Goal: Information Seeking & Learning: Learn about a topic

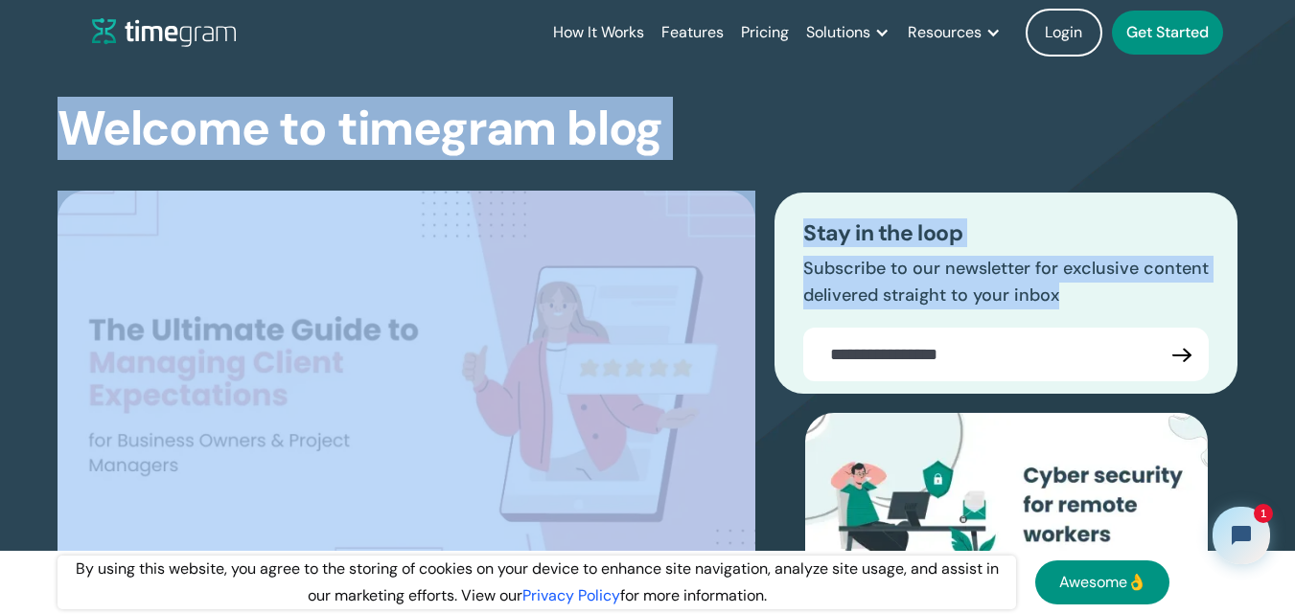
drag, startPoint x: 69, startPoint y: 127, endPoint x: 1278, endPoint y: 400, distance: 1239.7
click at [1278, 400] on section "Welcome to timegram blog The Ultimate Guide to Managing Client Expectations for…" at bounding box center [647, 394] width 1295 height 813
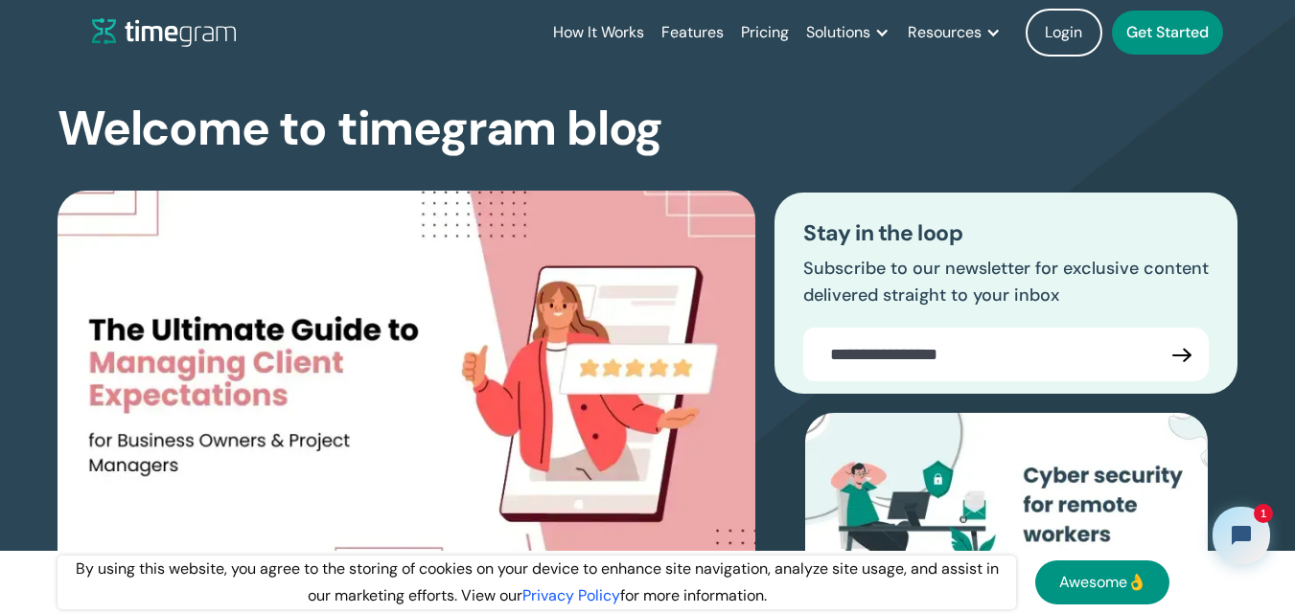
click at [1278, 400] on section "Welcome to timegram blog The Ultimate Guide to Managing Client Expectations for…" at bounding box center [647, 394] width 1295 height 813
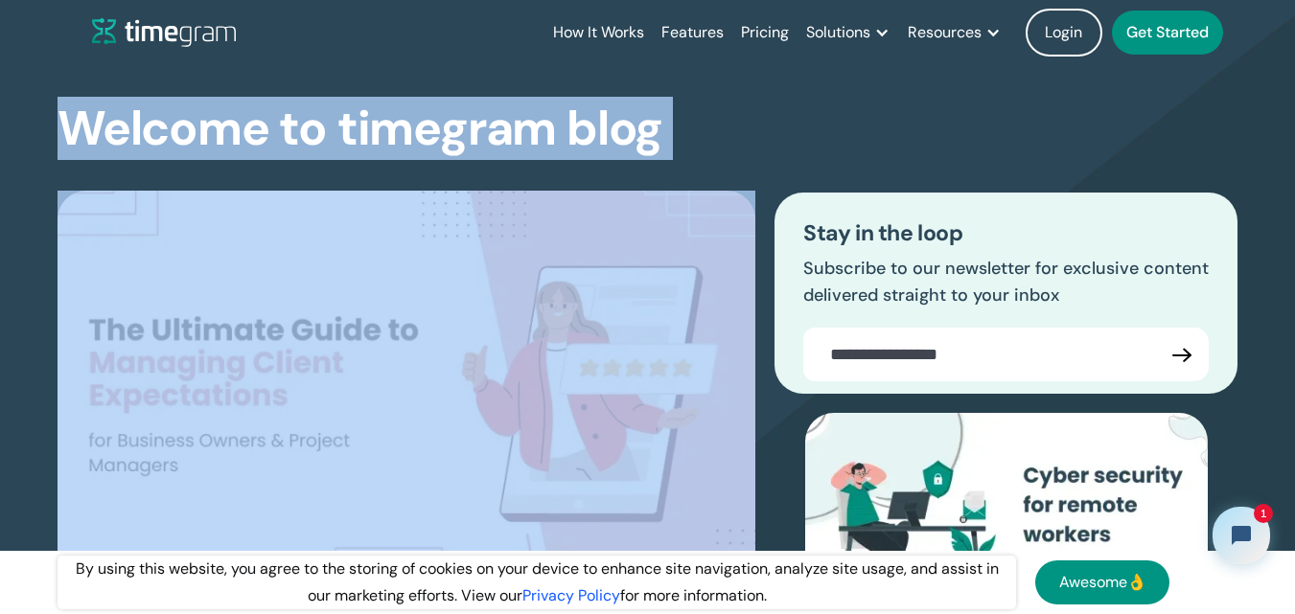
drag, startPoint x: 66, startPoint y: 133, endPoint x: 692, endPoint y: 125, distance: 625.9
click at [692, 125] on div "Welcome to timegram blog The Ultimate Guide to Managing Client Expectations for…" at bounding box center [648, 433] width 1180 height 736
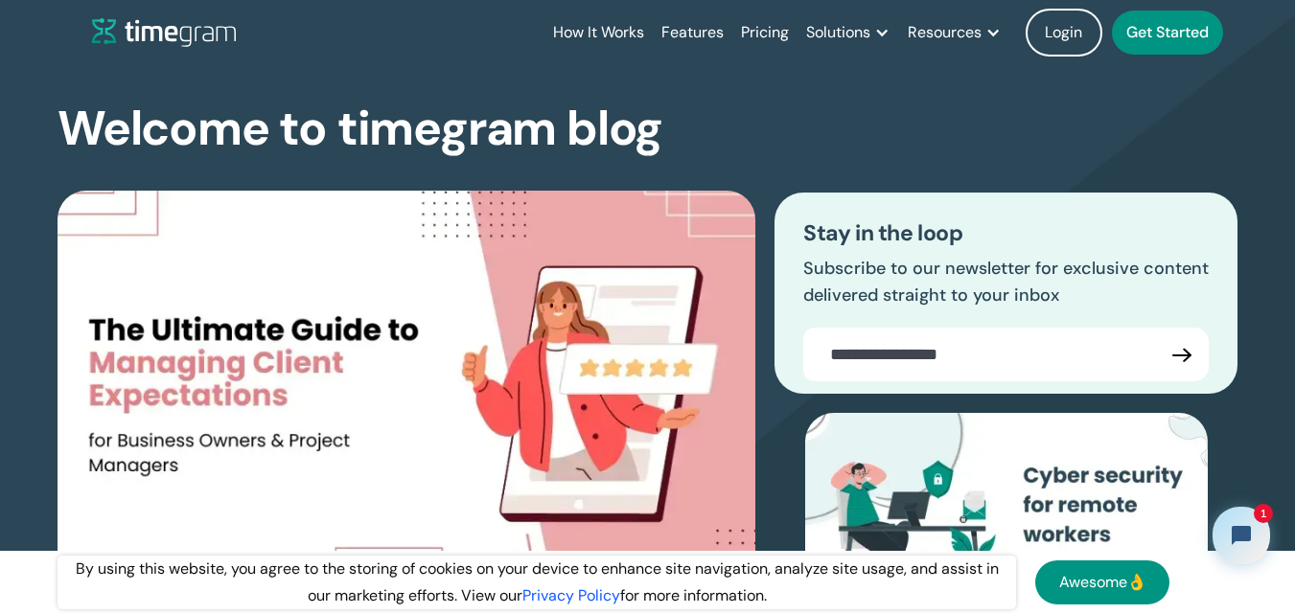
click at [692, 125] on div "Welcome to timegram blog The Ultimate Guide to Managing Client Expectations for…" at bounding box center [648, 433] width 1180 height 736
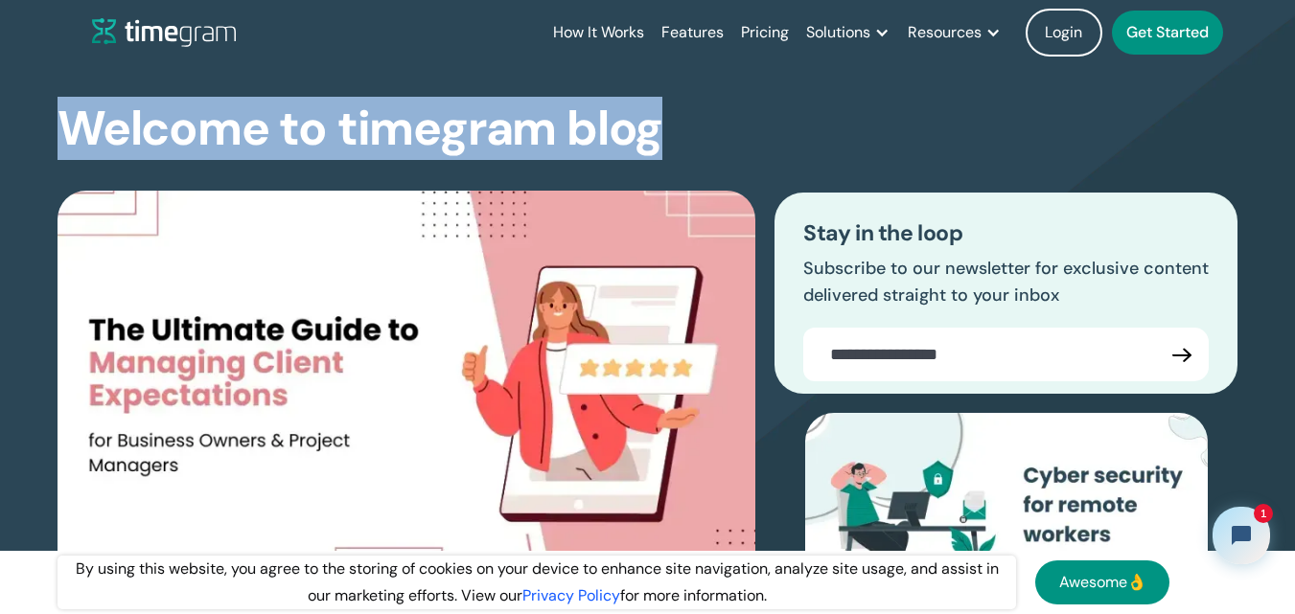
drag, startPoint x: 661, startPoint y: 122, endPoint x: 72, endPoint y: 119, distance: 589.4
click at [72, 119] on div "Welcome to timegram blog The Ultimate Guide to Managing Client Expectations for…" at bounding box center [648, 433] width 1180 height 736
click at [72, 119] on h1 "Welcome to timegram blog" at bounding box center [360, 129] width 605 height 51
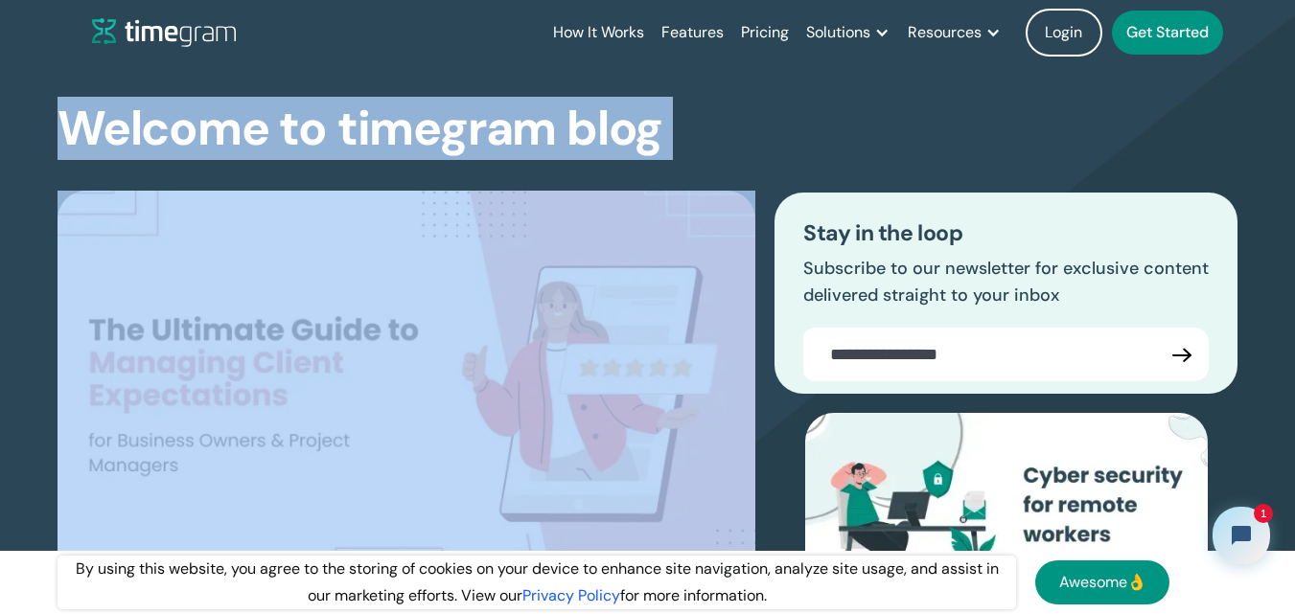
drag, startPoint x: 78, startPoint y: 132, endPoint x: 716, endPoint y: 140, distance: 638.3
click at [716, 140] on div "Welcome to timegram blog The Ultimate Guide to Managing Client Expectations for…" at bounding box center [648, 433] width 1180 height 736
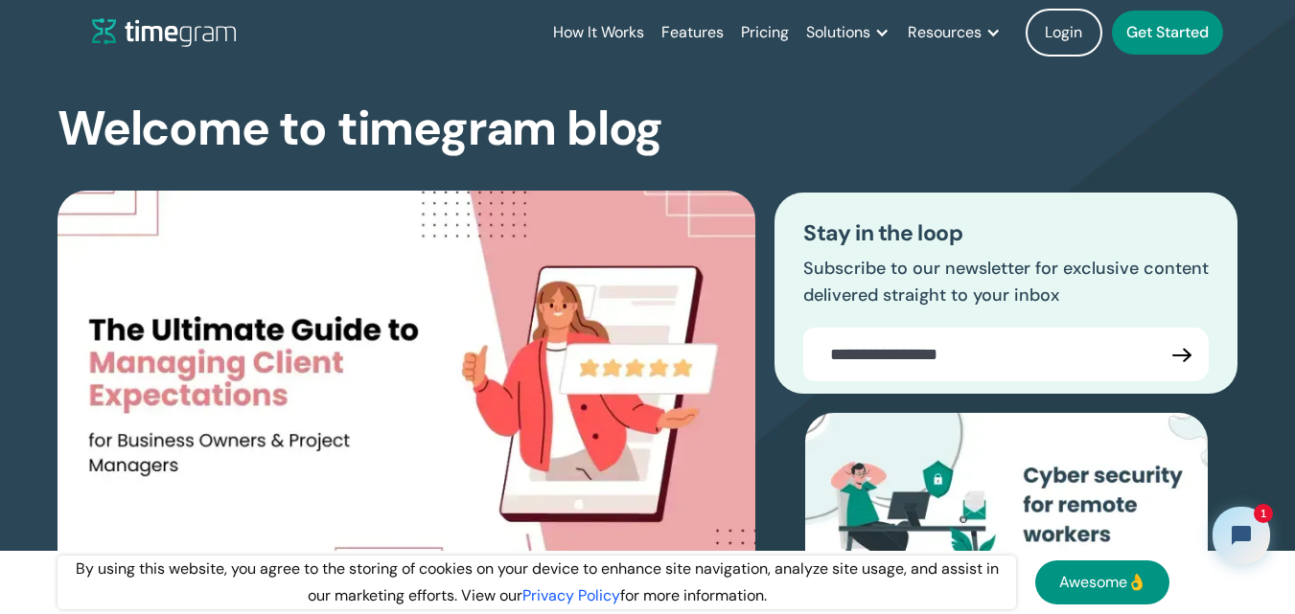
click at [716, 140] on div "Welcome to timegram blog The Ultimate Guide to Managing Client Expectations for…" at bounding box center [648, 433] width 1180 height 736
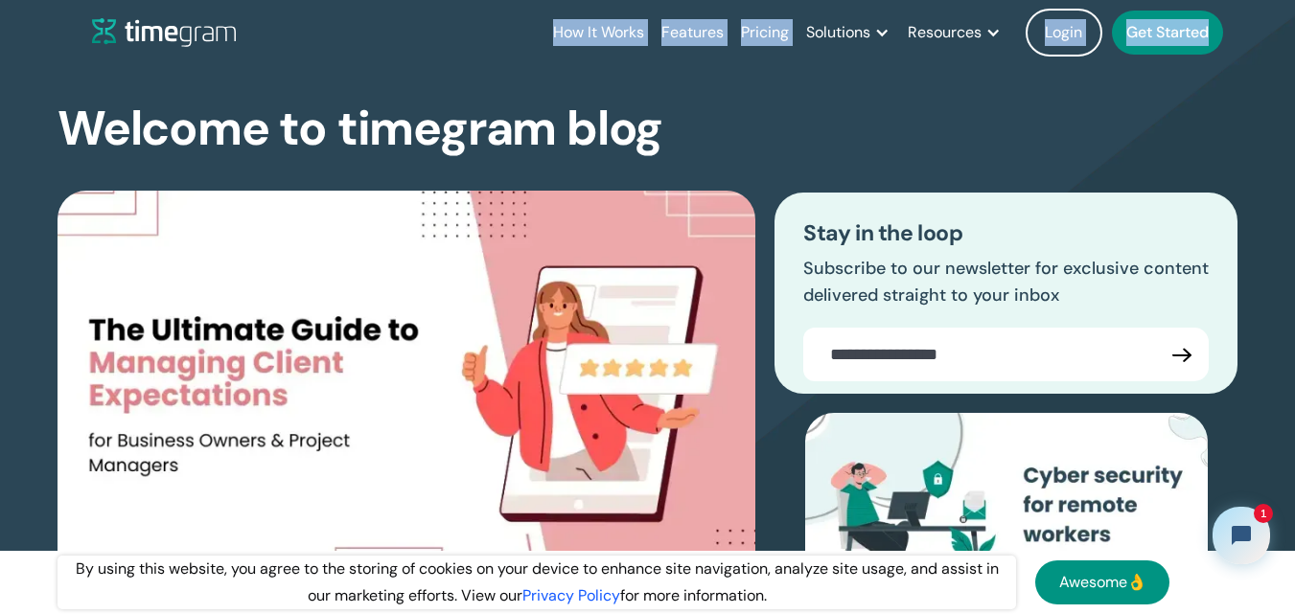
drag, startPoint x: 532, startPoint y: 41, endPoint x: 1253, endPoint y: 29, distance: 720.8
click at [1253, 29] on header "How It Works Features Pricing Solutions Remote Teams Productivity Management Em…" at bounding box center [648, 32] width 1227 height 65
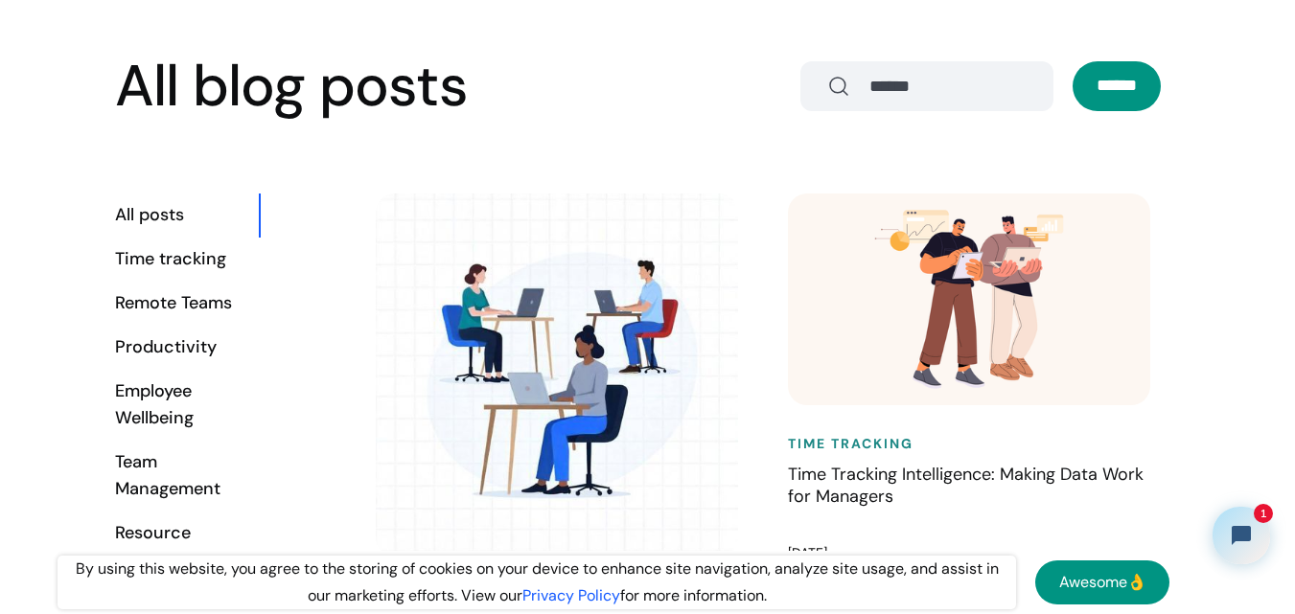
scroll to position [863, 0]
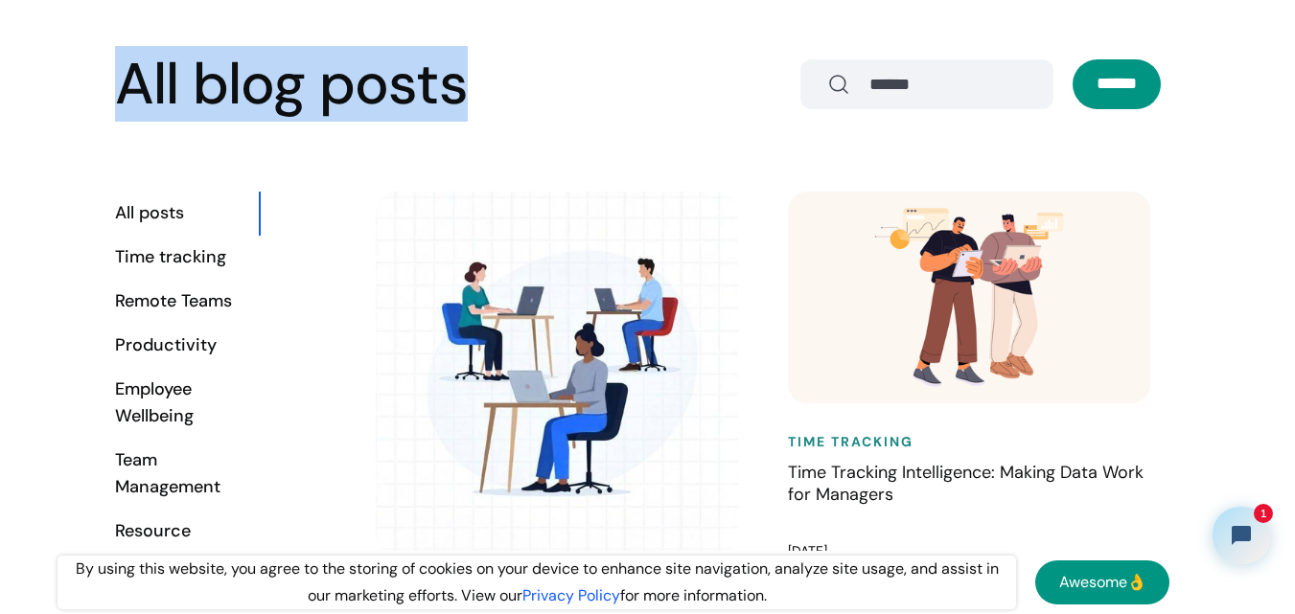
drag, startPoint x: 330, startPoint y: 84, endPoint x: 522, endPoint y: 91, distance: 192.7
click at [522, 91] on div "All blog posts ******" at bounding box center [647, 85] width 1065 height 62
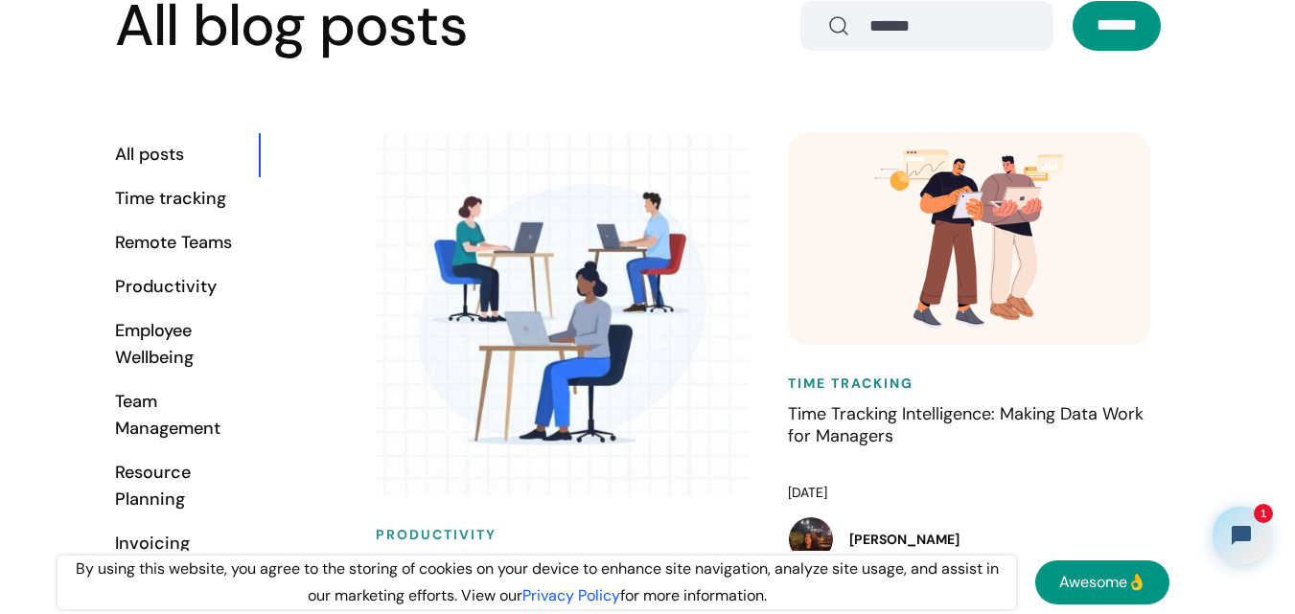
scroll to position [1246, 0]
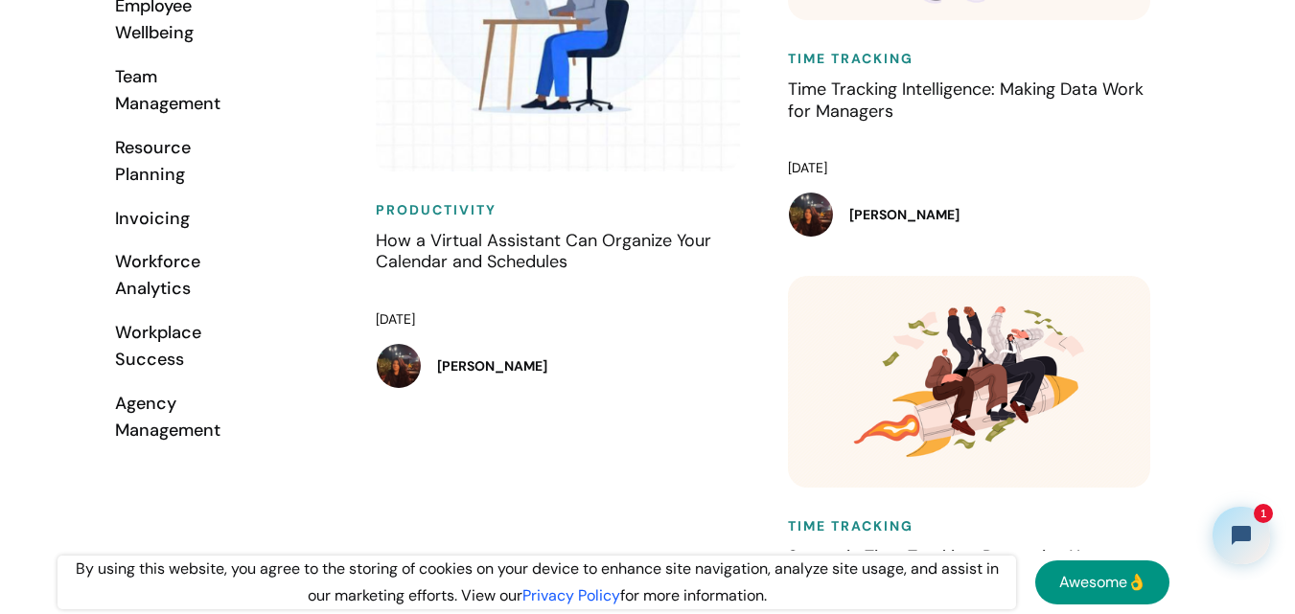
drag, startPoint x: 327, startPoint y: 218, endPoint x: 595, endPoint y: 509, distance: 396.1
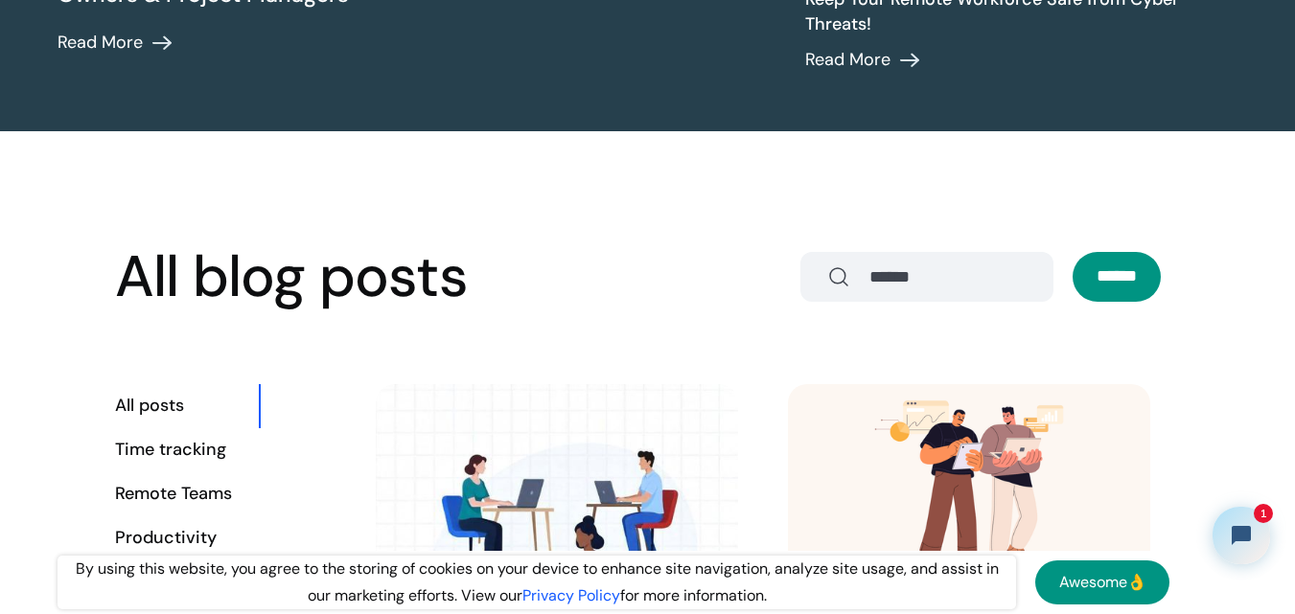
scroll to position [0, 0]
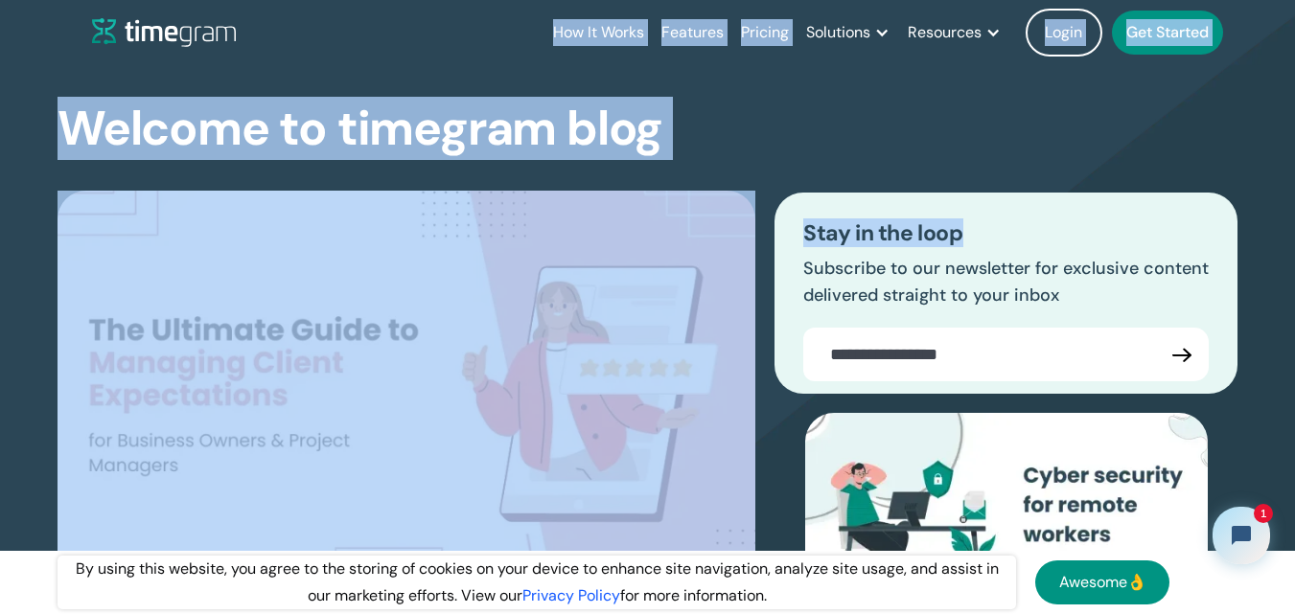
drag, startPoint x: 521, startPoint y: 36, endPoint x: 1021, endPoint y: 150, distance: 511.9
click at [730, 131] on div "Welcome to timegram blog The Ultimate Guide to Managing Client Expectations for…" at bounding box center [648, 433] width 1180 height 736
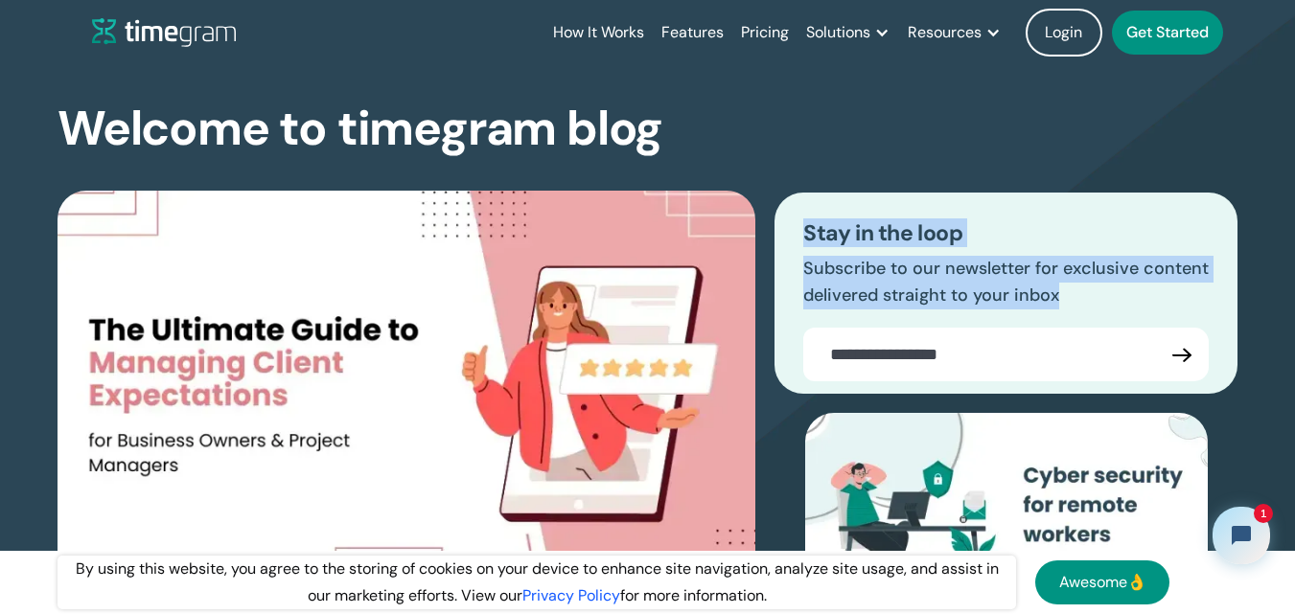
drag, startPoint x: 893, startPoint y: 281, endPoint x: 791, endPoint y: 234, distance: 112.8
click at [791, 234] on div "Stay in the loop Subscribe to our newsletter for exclusive content delivered st…" at bounding box center [1005, 293] width 463 height 201
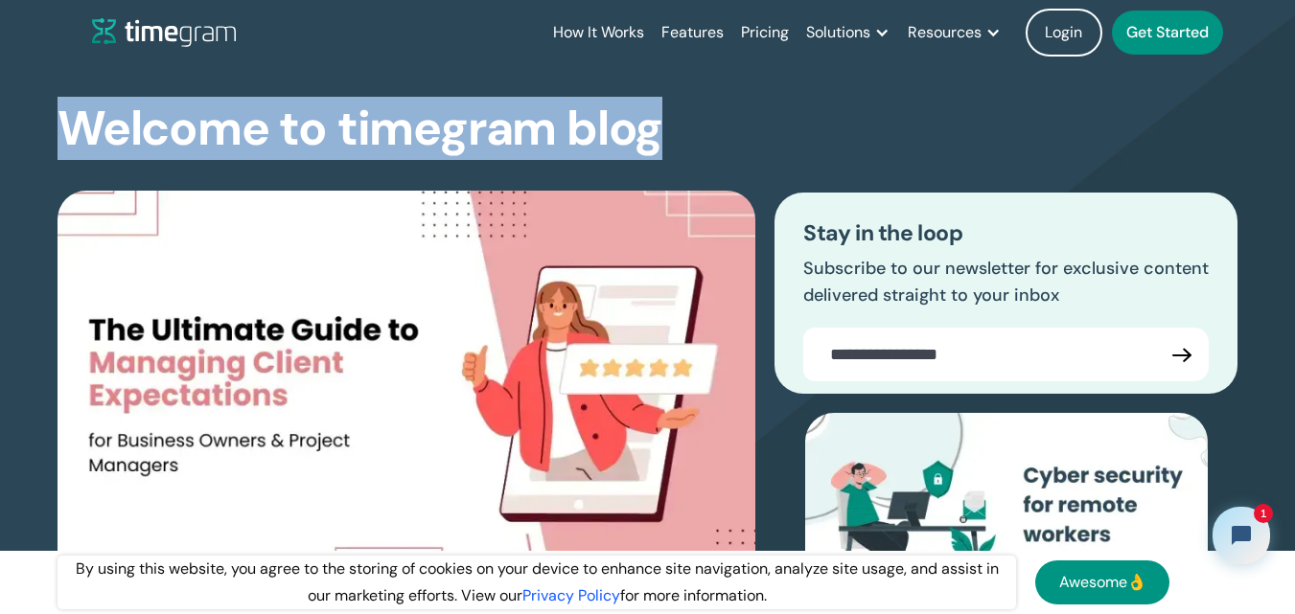
drag, startPoint x: 668, startPoint y: 129, endPoint x: 35, endPoint y: 134, distance: 632.5
click at [35, 134] on section "Welcome to timegram blog The Ultimate Guide to Managing Client Expectations for…" at bounding box center [647, 394] width 1295 height 813
click at [35, 128] on section "Welcome to timegram blog The Ultimate Guide to Managing Client Expectations for…" at bounding box center [647, 394] width 1295 height 813
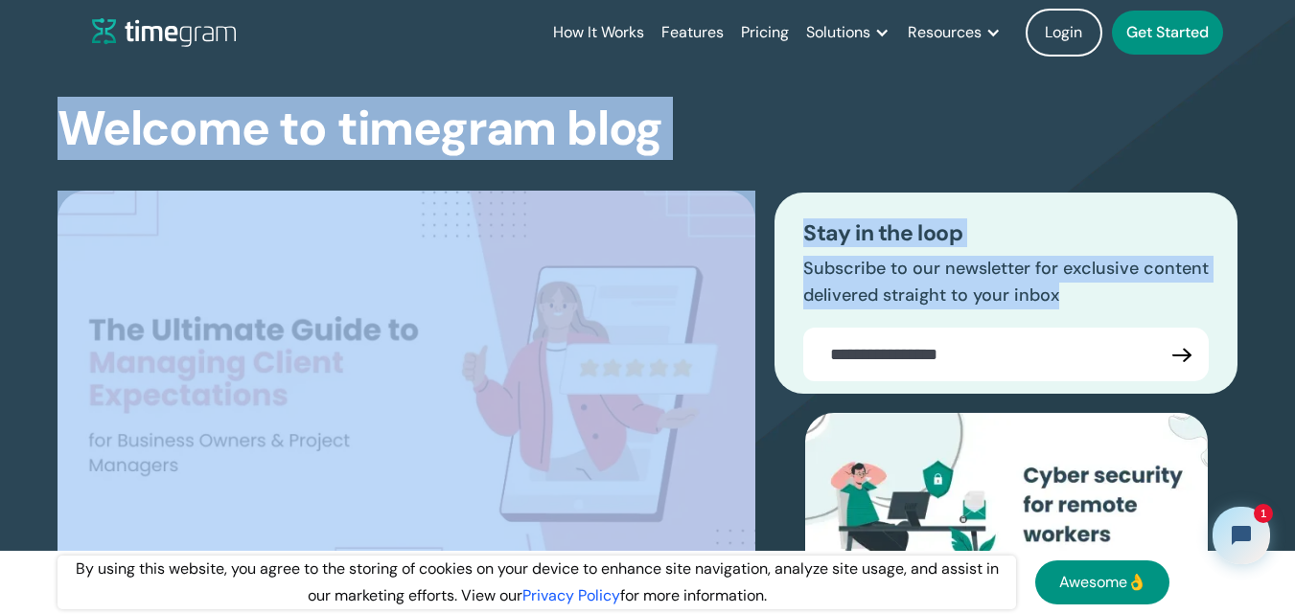
drag, startPoint x: 35, startPoint y: 128, endPoint x: 1238, endPoint y: 356, distance: 1224.9
click at [1238, 356] on section "Welcome to timegram blog The Ultimate Guide to Managing Client Expectations for…" at bounding box center [647, 394] width 1295 height 813
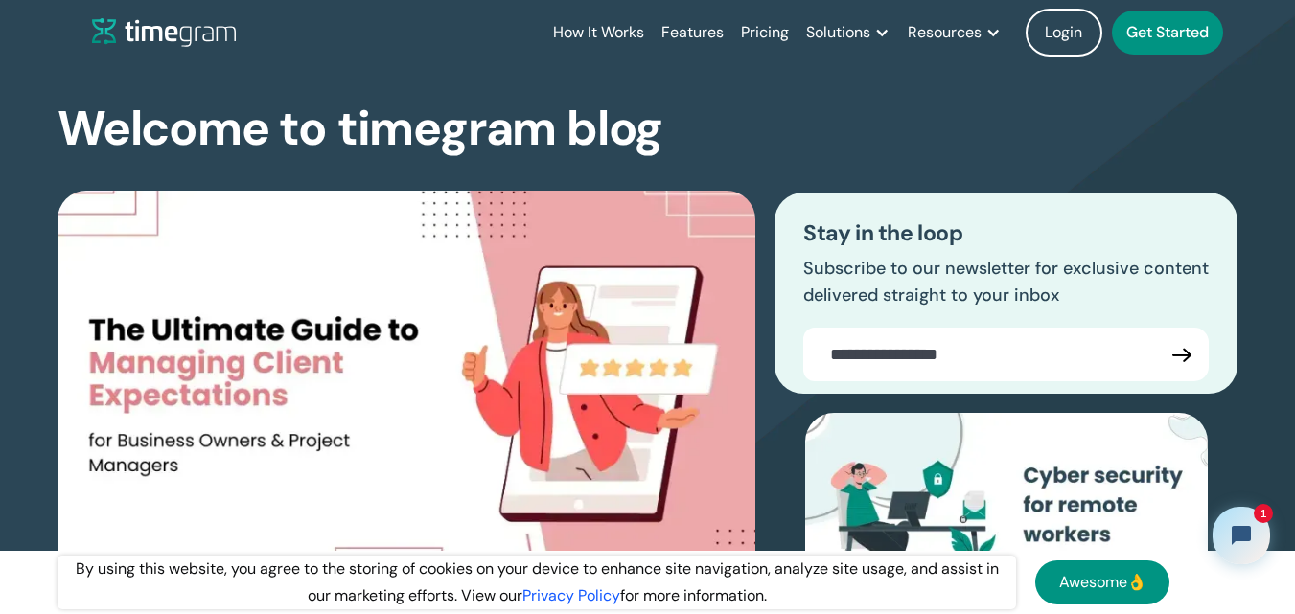
click at [1245, 356] on section "Welcome to timegram blog The Ultimate Guide to Managing Client Expectations for…" at bounding box center [647, 394] width 1295 height 813
drag, startPoint x: 1245, startPoint y: 356, endPoint x: 796, endPoint y: 231, distance: 465.5
click at [796, 231] on section "Welcome to timegram blog The Ultimate Guide to Managing Client Expectations for…" at bounding box center [647, 394] width 1295 height 813
click at [799, 231] on div "Stay in the loop Subscribe to our newsletter for exclusive content delivered st…" at bounding box center [1005, 293] width 463 height 201
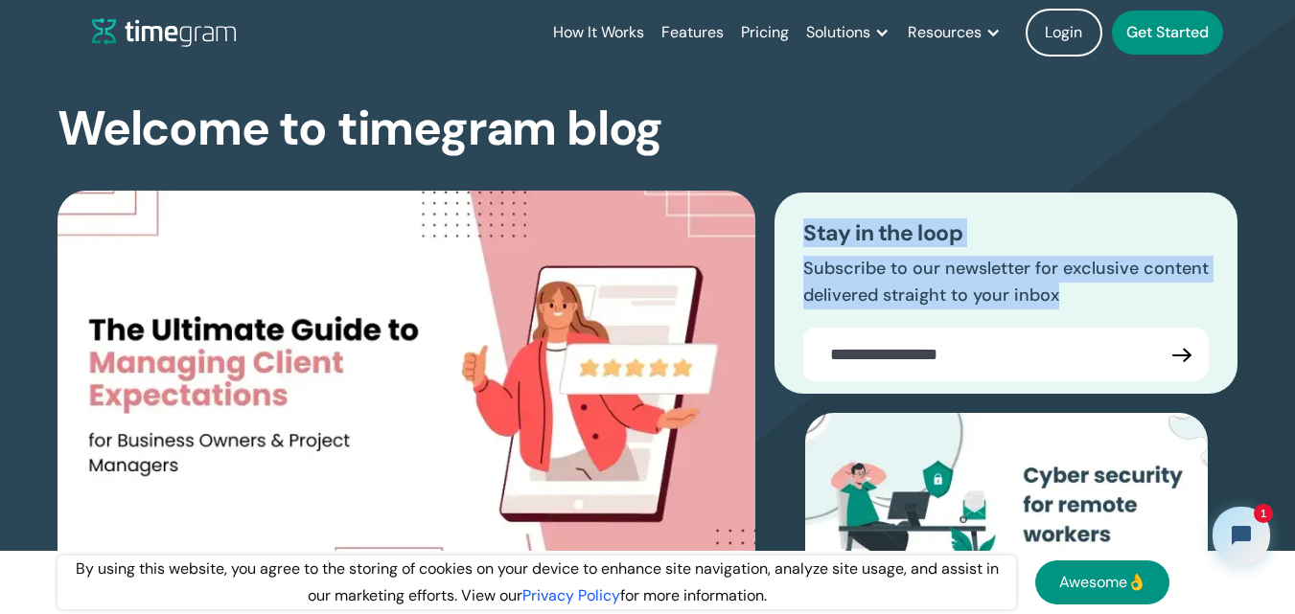
drag, startPoint x: 812, startPoint y: 231, endPoint x: 1116, endPoint y: 301, distance: 312.7
click at [1116, 301] on div "Stay in the loop Subscribe to our newsletter for exclusive content delivered st…" at bounding box center [1005, 293] width 463 height 201
click at [1116, 301] on p "Subscribe to our newsletter for exclusive content delivered straight to your in…" at bounding box center [1005, 283] width 405 height 54
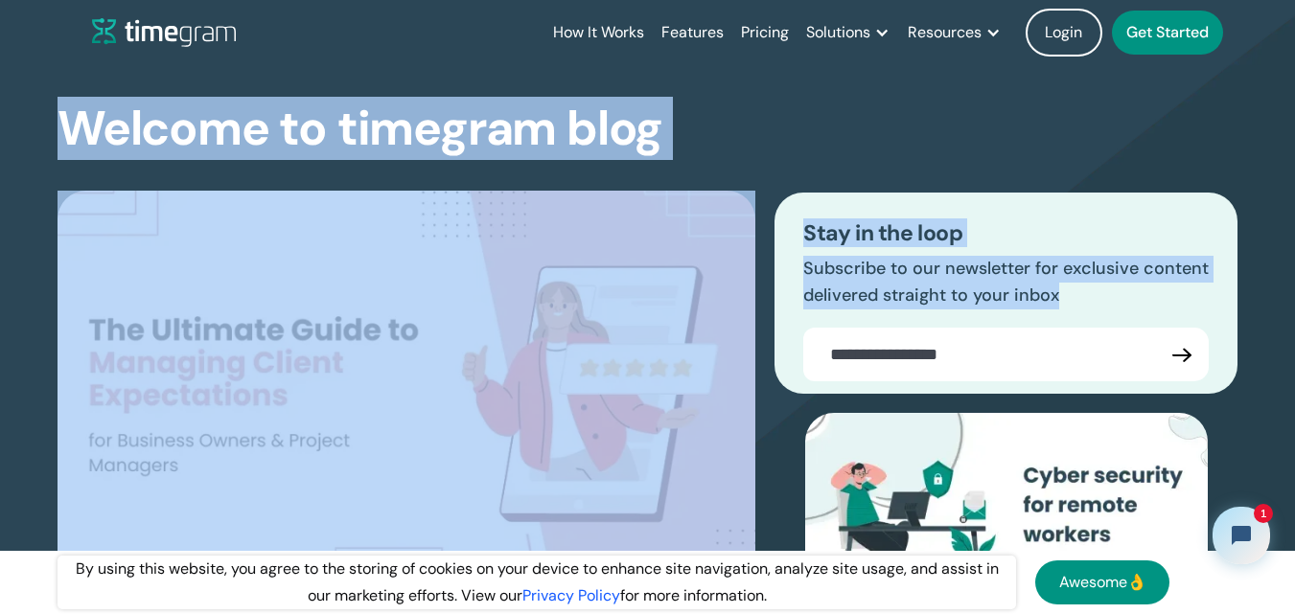
drag, startPoint x: 67, startPoint y: 124, endPoint x: 1213, endPoint y: 369, distance: 1172.1
click at [1213, 369] on div "Welcome to timegram blog The Ultimate Guide to Managing Client Expectations for…" at bounding box center [648, 433] width 1180 height 736
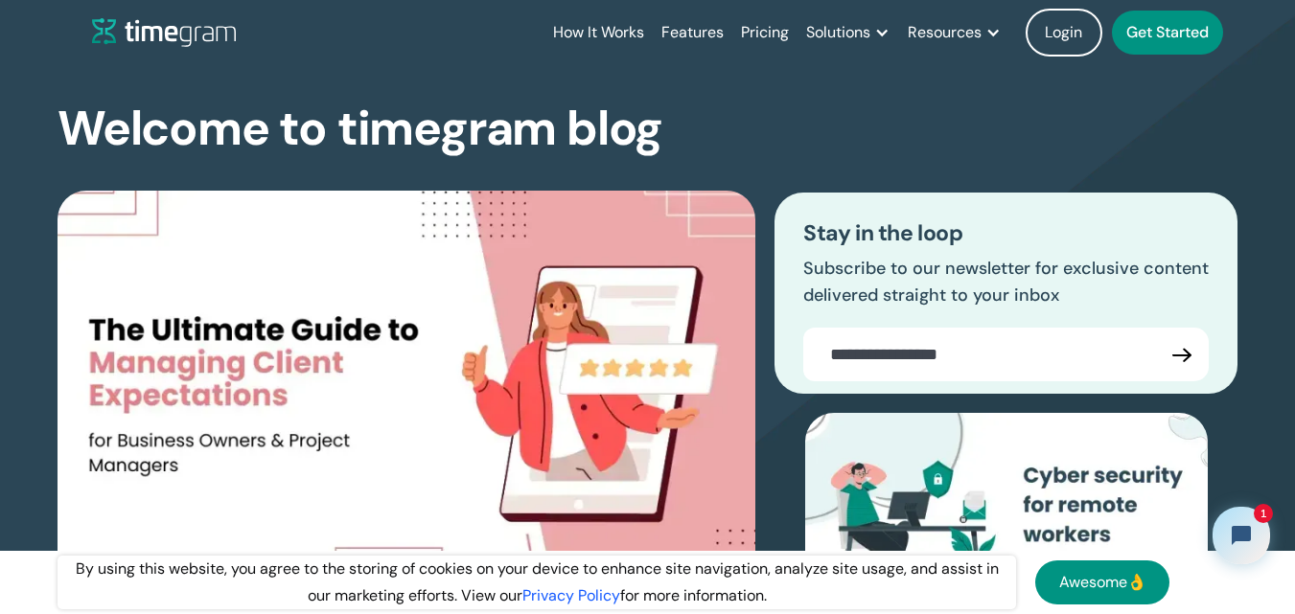
click at [1213, 365] on div "Stay in the loop Subscribe to our newsletter for exclusive content delivered st…" at bounding box center [1005, 293] width 463 height 201
drag, startPoint x: 1213, startPoint y: 362, endPoint x: 805, endPoint y: 247, distance: 424.1
click at [805, 247] on div "Stay in the loop Subscribe to our newsletter for exclusive content delivered st…" at bounding box center [1005, 293] width 463 height 201
click at [808, 228] on h3 "Stay in the loop" at bounding box center [1005, 233] width 405 height 25
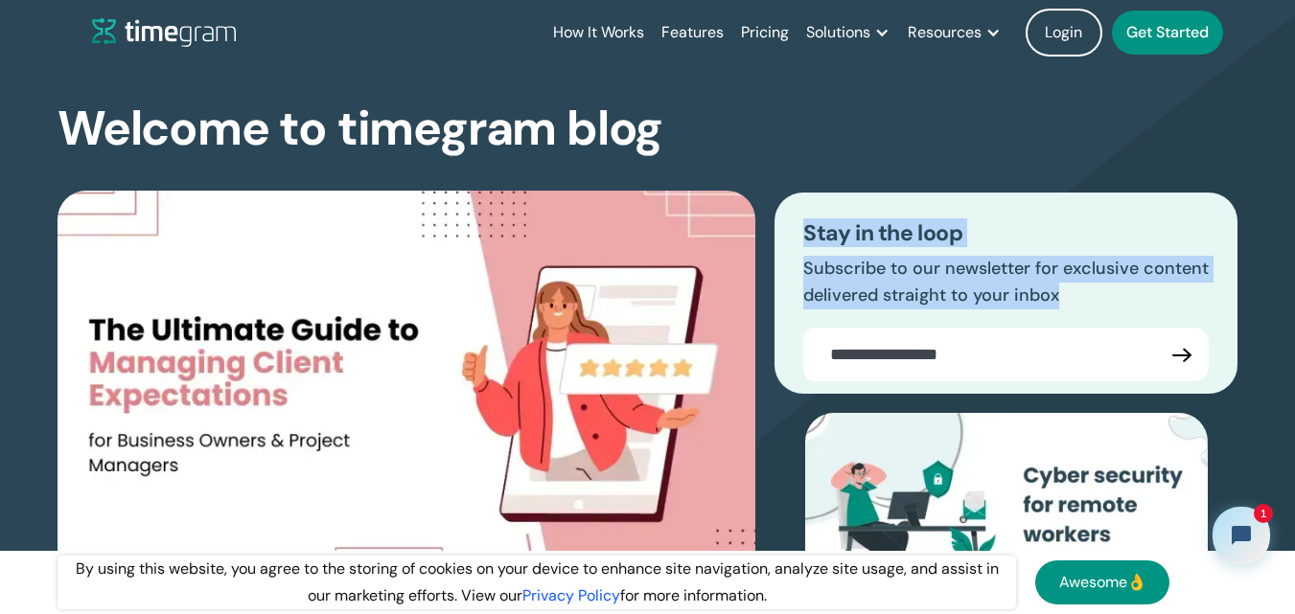
drag, startPoint x: 808, startPoint y: 228, endPoint x: 1084, endPoint y: 296, distance: 284.3
click at [1084, 296] on div "Stay in the loop Subscribe to our newsletter for exclusive content delivered st…" at bounding box center [1005, 293] width 463 height 201
click at [1084, 296] on p "Subscribe to our newsletter for exclusive content delivered straight to your in…" at bounding box center [1005, 283] width 405 height 54
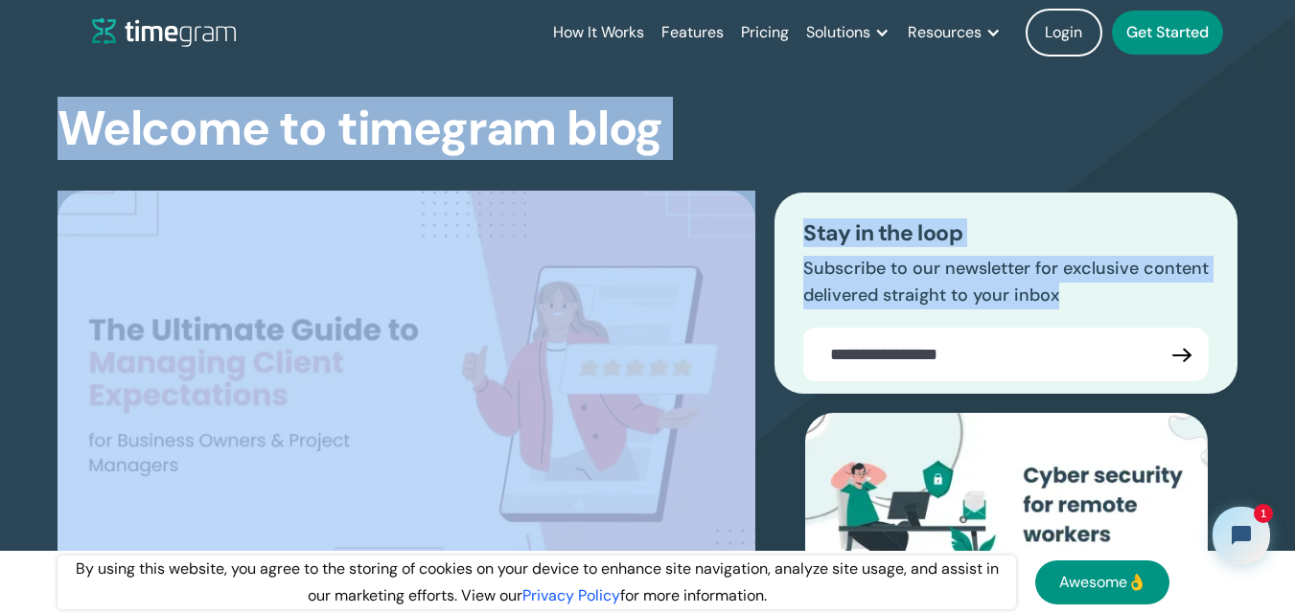
drag, startPoint x: 70, startPoint y: 124, endPoint x: 1223, endPoint y: 358, distance: 1176.5
click at [1223, 358] on div "Welcome to timegram blog The Ultimate Guide to Managing Client Expectations for…" at bounding box center [648, 433] width 1180 height 736
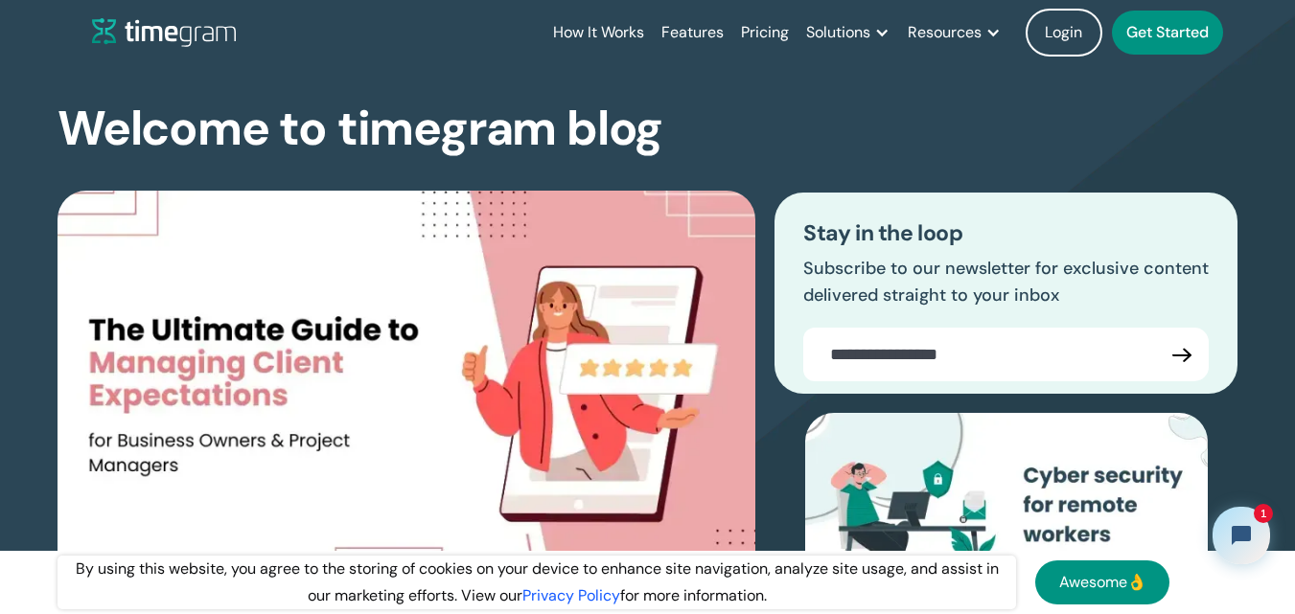
click at [1223, 358] on div "Stay in the loop Subscribe to our newsletter for exclusive content delivered st…" at bounding box center [1005, 293] width 463 height 201
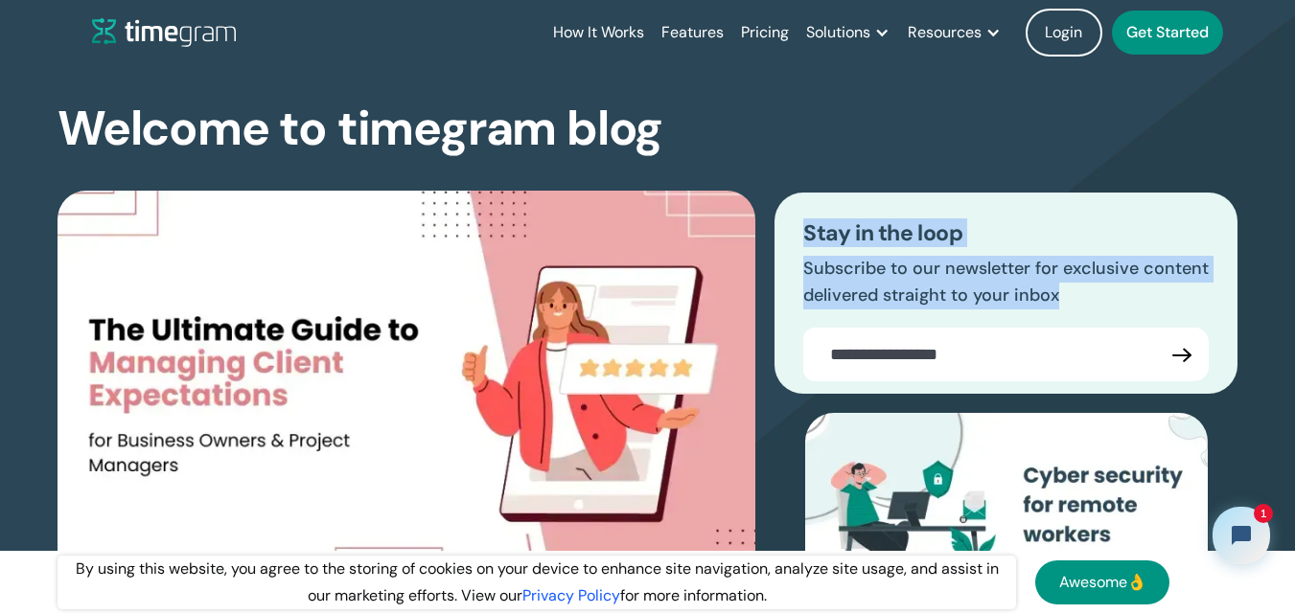
drag, startPoint x: 1073, startPoint y: 328, endPoint x: 801, endPoint y: 234, distance: 287.9
click at [801, 234] on div "Stay in the loop Subscribe to our newsletter for exclusive content delivered st…" at bounding box center [1005, 293] width 463 height 201
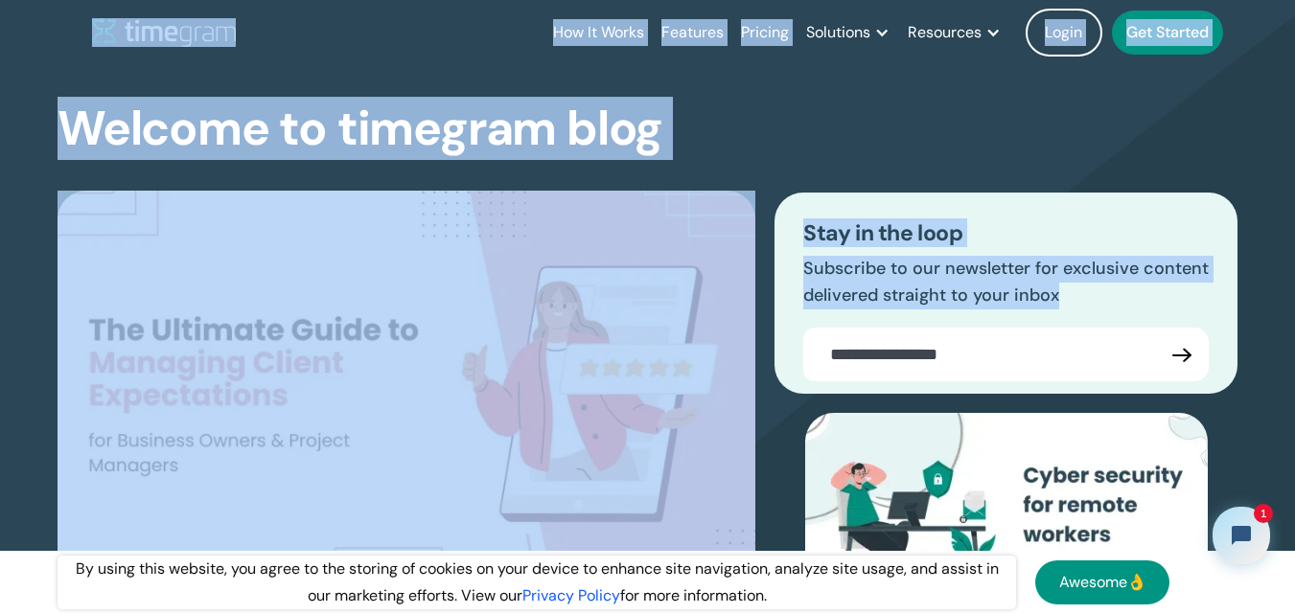
drag, startPoint x: 157, startPoint y: 53, endPoint x: 1230, endPoint y: 365, distance: 1117.0
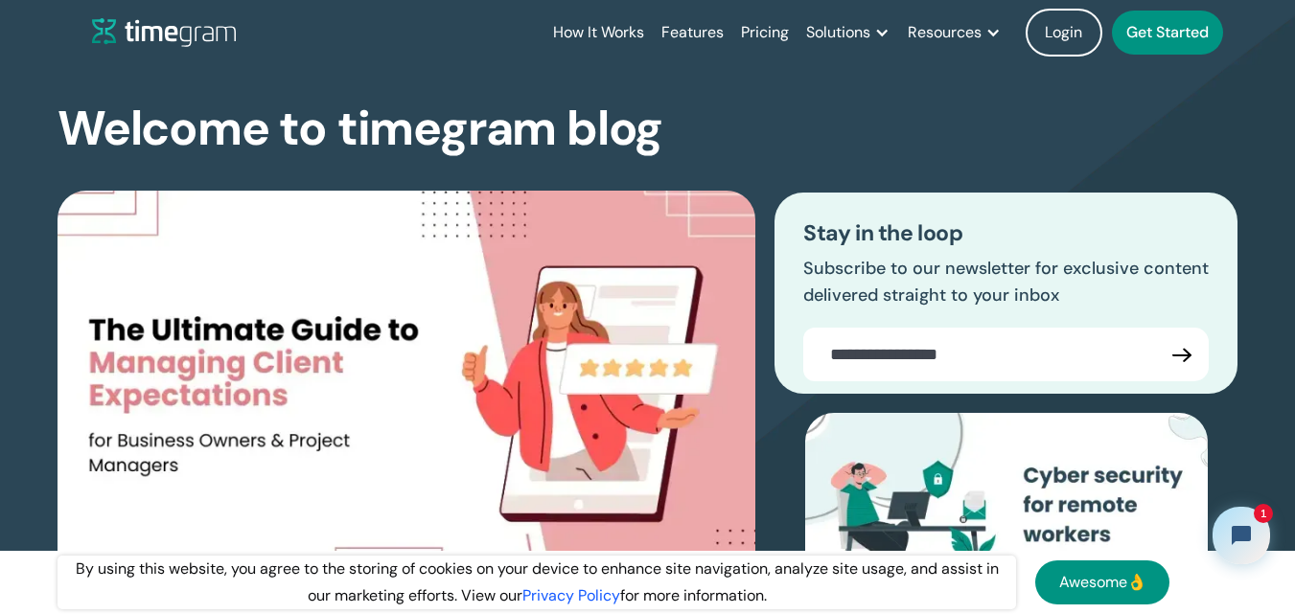
click at [1226, 342] on div "Stay in the loop Subscribe to our newsletter for exclusive content delivered st…" at bounding box center [1005, 293] width 463 height 201
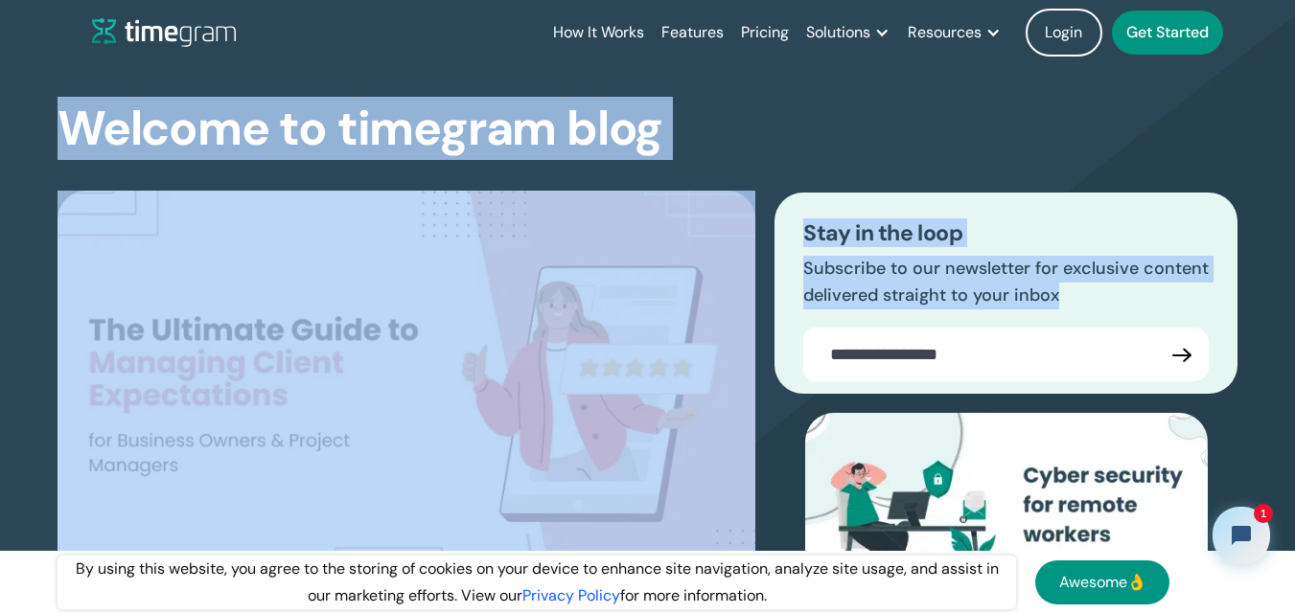
drag, startPoint x: 1226, startPoint y: 342, endPoint x: 0, endPoint y: 102, distance: 1249.1
click at [0, 102] on section "Welcome to timegram blog The Ultimate Guide to Managing Client Expectations for…" at bounding box center [647, 394] width 1295 height 813
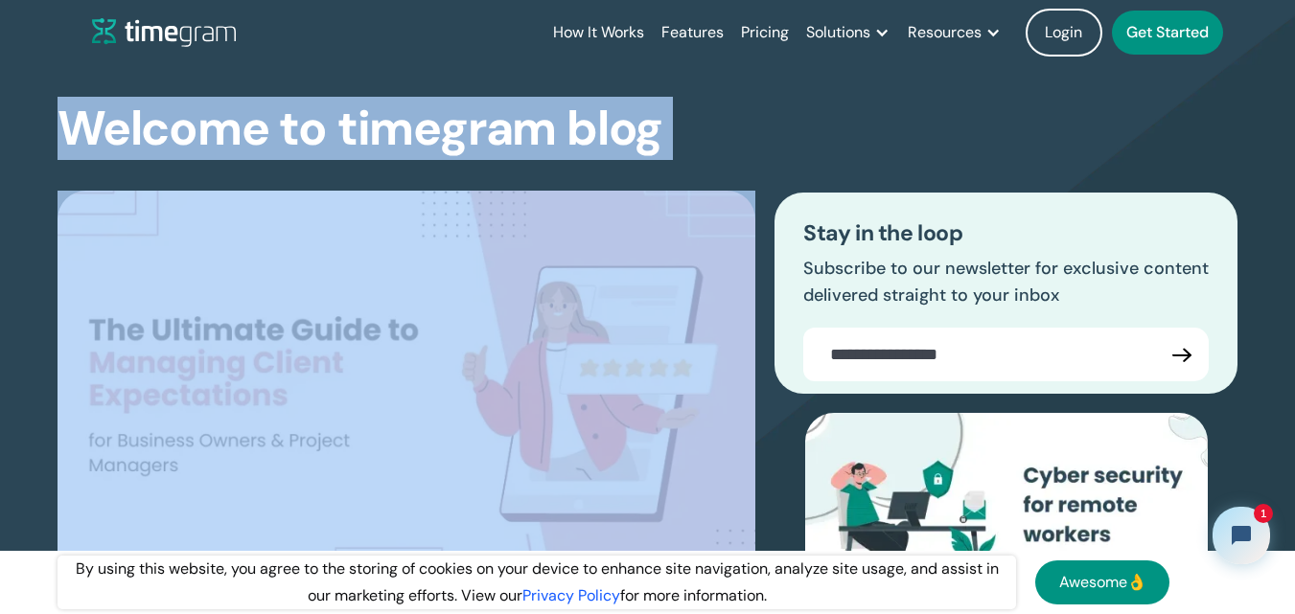
drag, startPoint x: 73, startPoint y: 124, endPoint x: 684, endPoint y: 138, distance: 611.6
click at [684, 138] on div "Welcome to timegram blog The Ultimate Guide to Managing Client Expectations for…" at bounding box center [648, 433] width 1180 height 736
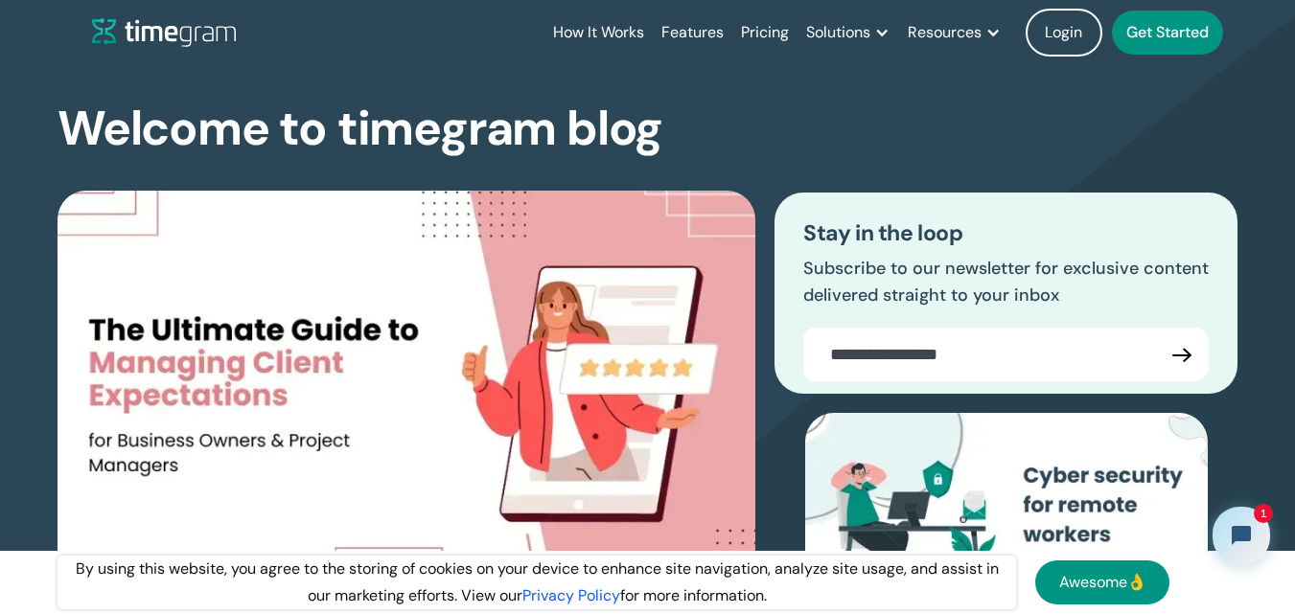
click at [812, 236] on h3 "Stay in the loop" at bounding box center [1005, 233] width 405 height 25
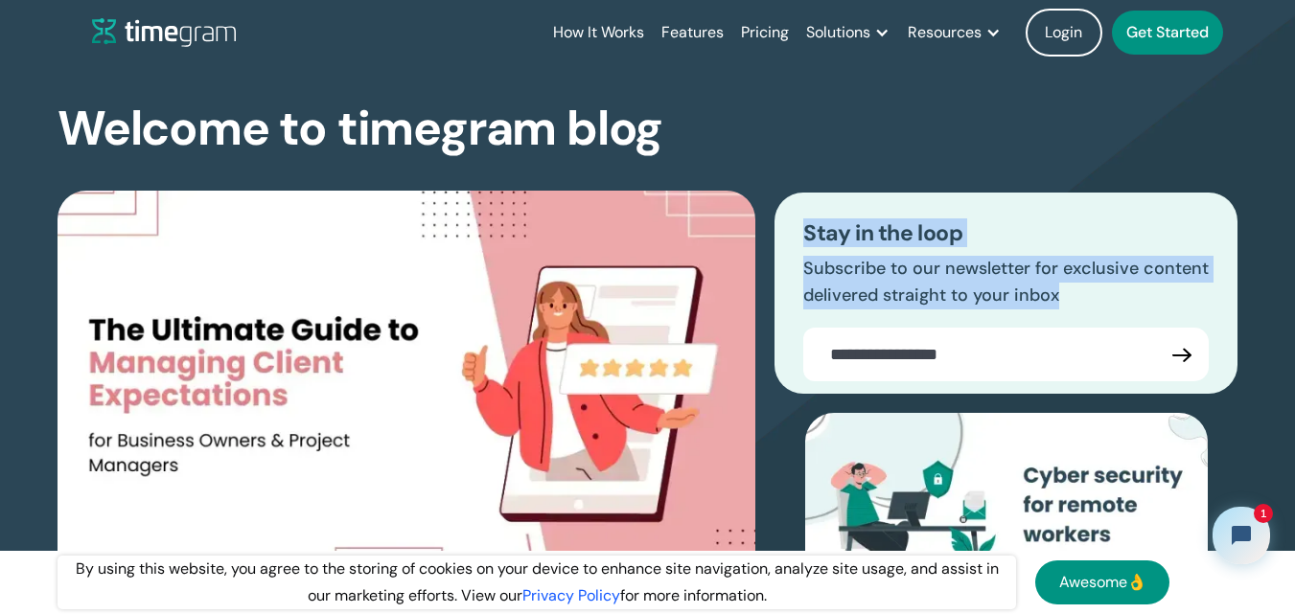
drag, startPoint x: 803, startPoint y: 236, endPoint x: 1090, endPoint y: 299, distance: 293.4
click at [1090, 299] on div "Stay in the loop Subscribe to our newsletter for exclusive content delivered st…" at bounding box center [1005, 293] width 463 height 201
click at [1091, 299] on p "Subscribe to our newsletter for exclusive content delivered straight to your in…" at bounding box center [1005, 283] width 405 height 54
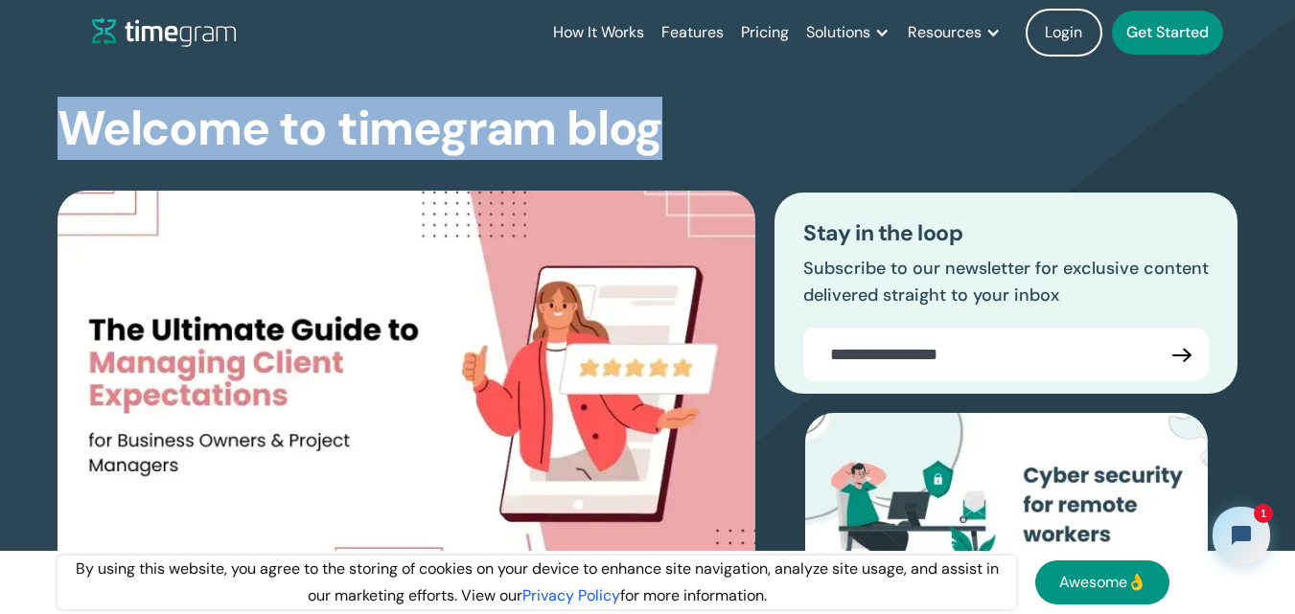
drag, startPoint x: 104, startPoint y: 122, endPoint x: 694, endPoint y: 118, distance: 589.4
click at [694, 118] on section "Welcome to timegram blog The Ultimate Guide to Managing Client Expectations for…" at bounding box center [647, 394] width 1295 height 813
click at [694, 118] on div "Welcome to timegram blog The Ultimate Guide to Managing Client Expectations for…" at bounding box center [648, 433] width 1180 height 736
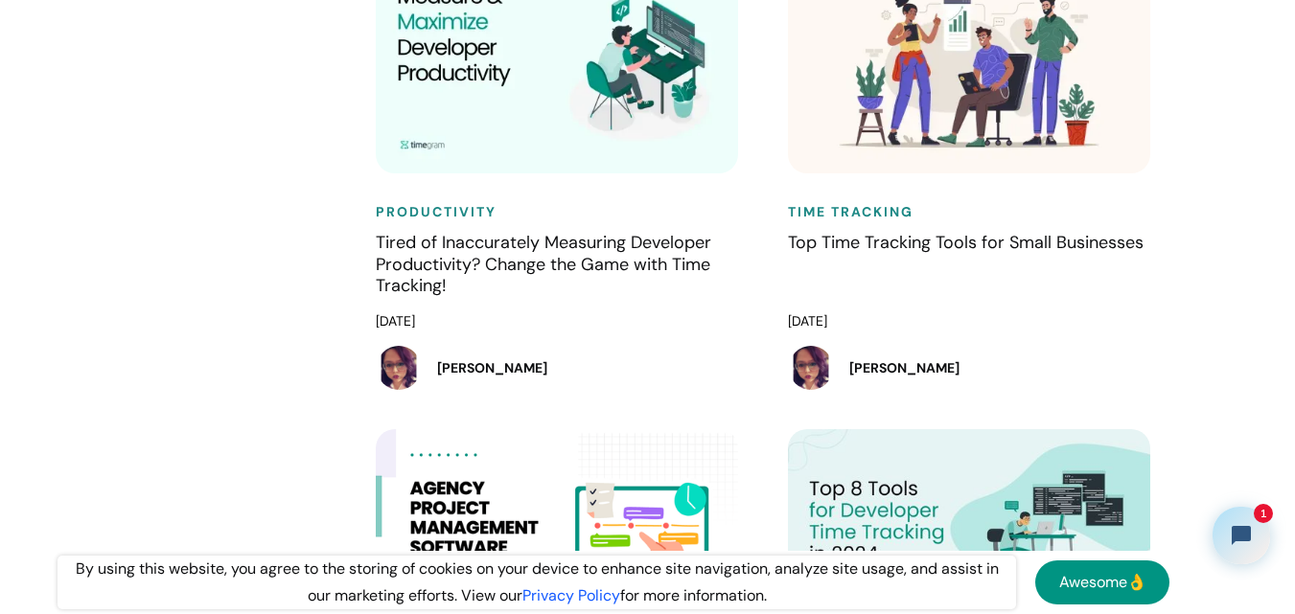
scroll to position [3929, 0]
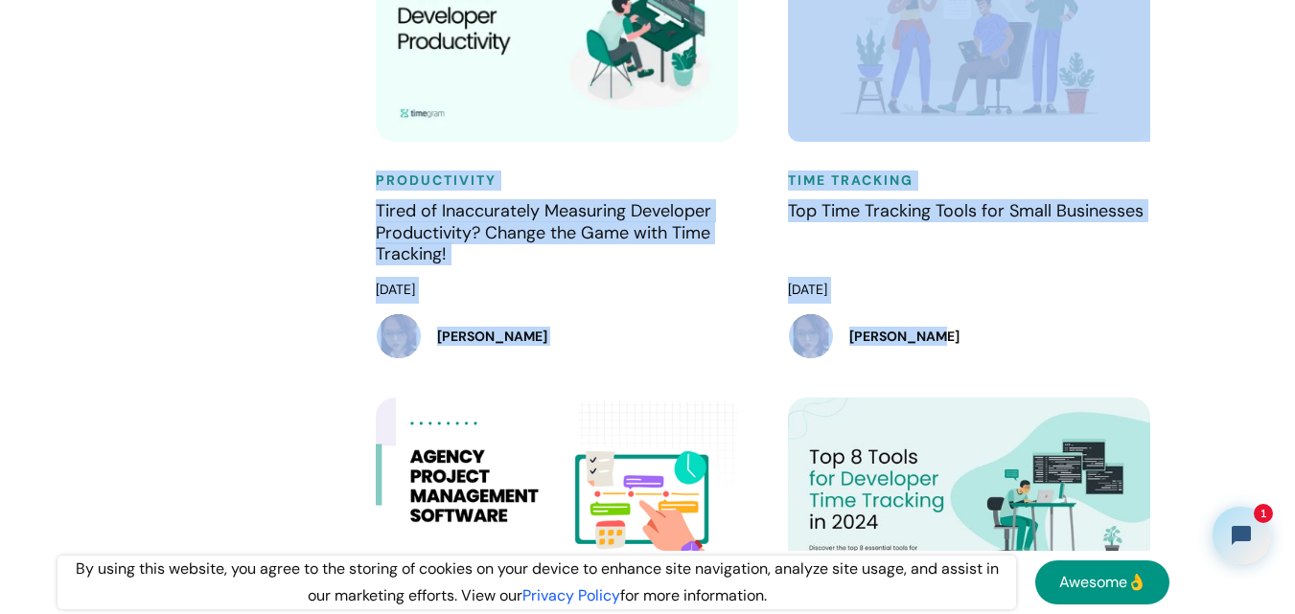
drag, startPoint x: 474, startPoint y: 225, endPoint x: 976, endPoint y: 366, distance: 520.6
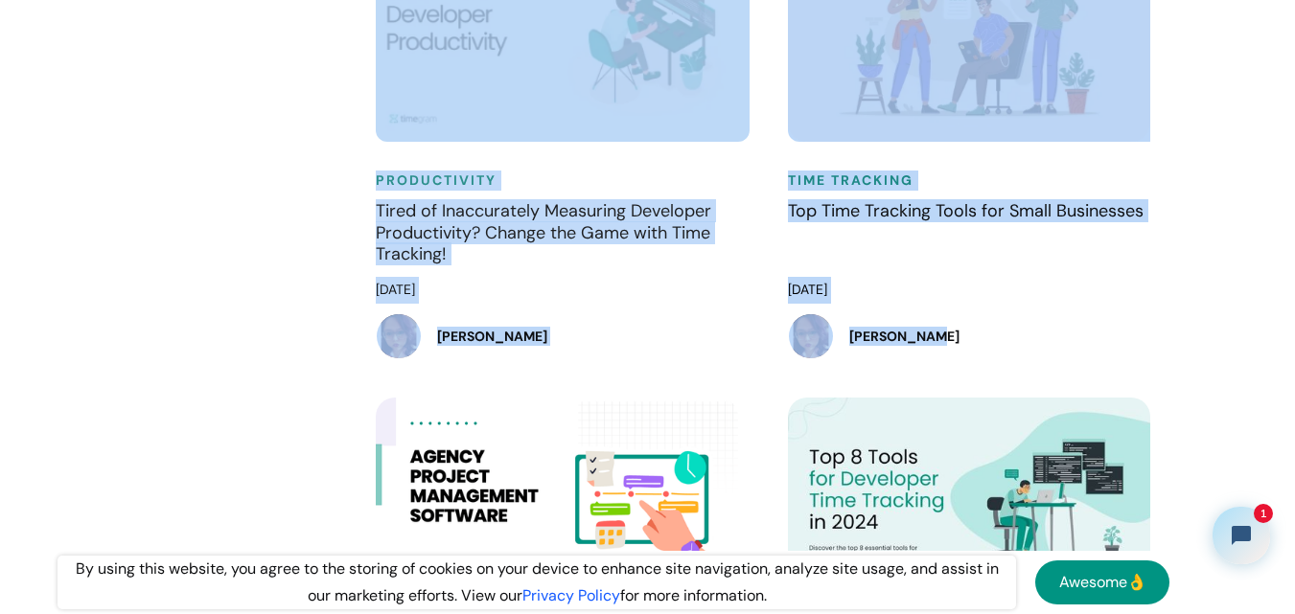
drag, startPoint x: 819, startPoint y: 278, endPoint x: 275, endPoint y: 190, distance: 551.4
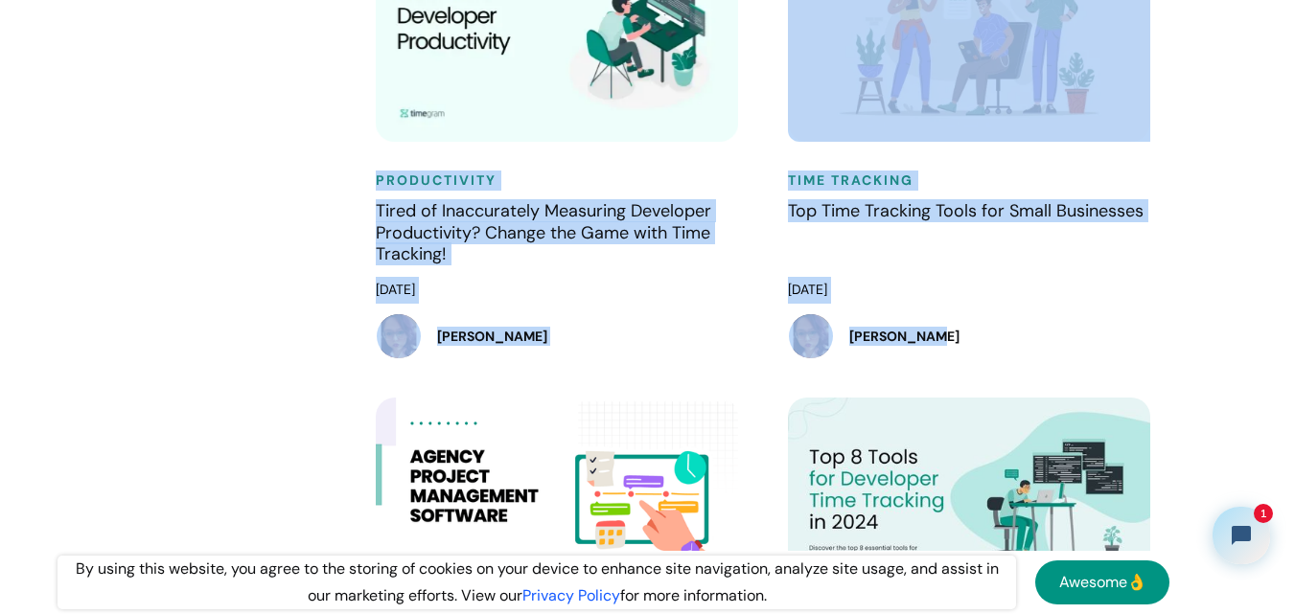
drag, startPoint x: 544, startPoint y: 223, endPoint x: 1254, endPoint y: 374, distance: 725.9
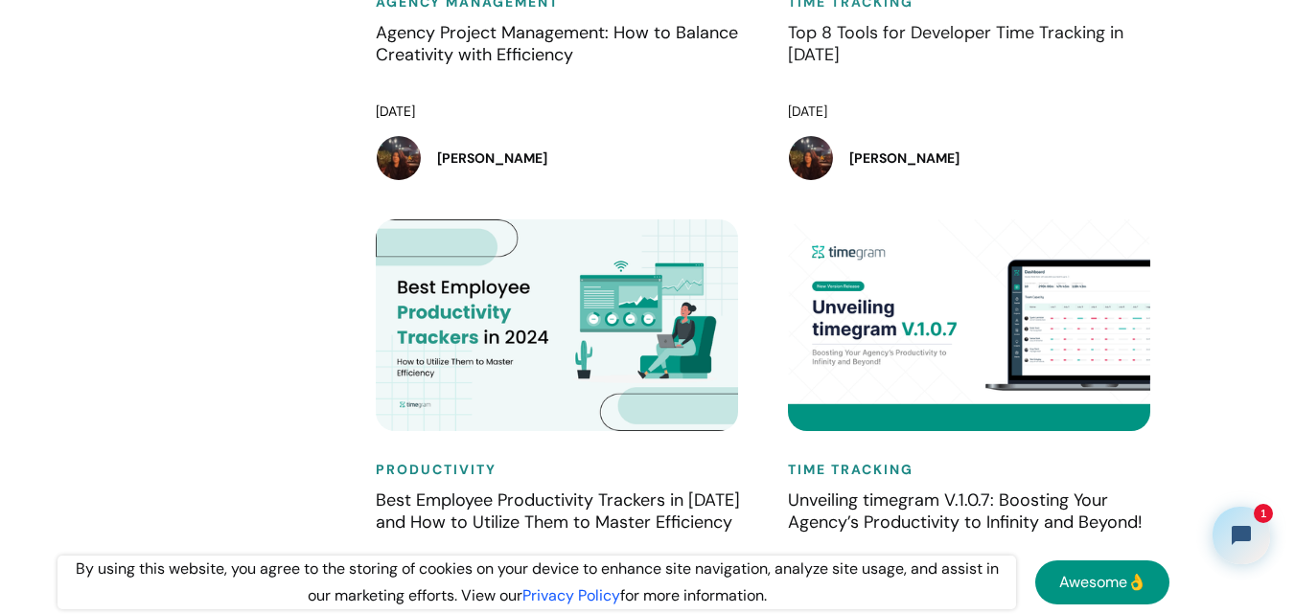
scroll to position [4600, 0]
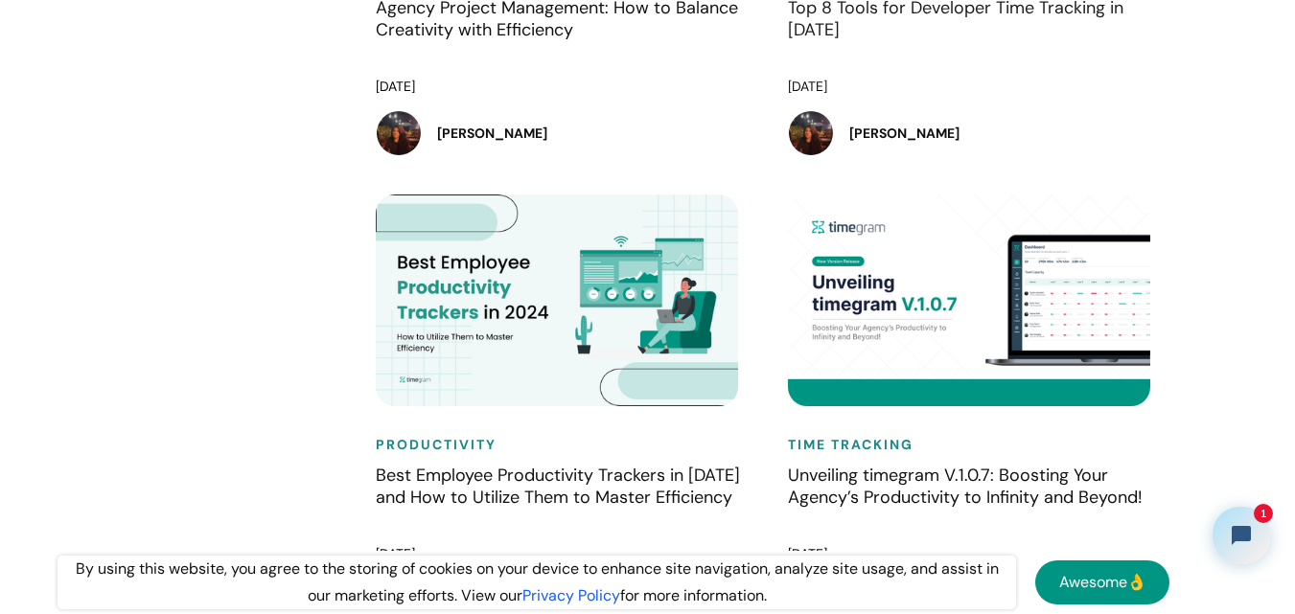
drag, startPoint x: 773, startPoint y: 105, endPoint x: 937, endPoint y: 110, distance: 163.9
drag, startPoint x: 779, startPoint y: 109, endPoint x: 1064, endPoint y: 162, distance: 289.5
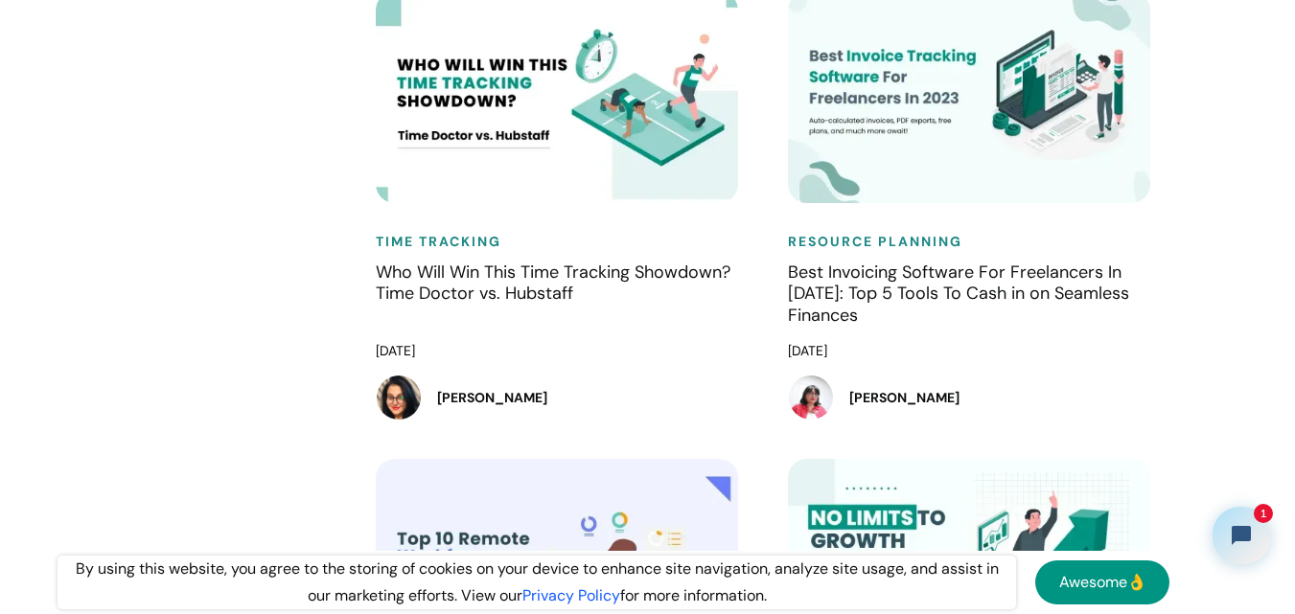
scroll to position [5175, 0]
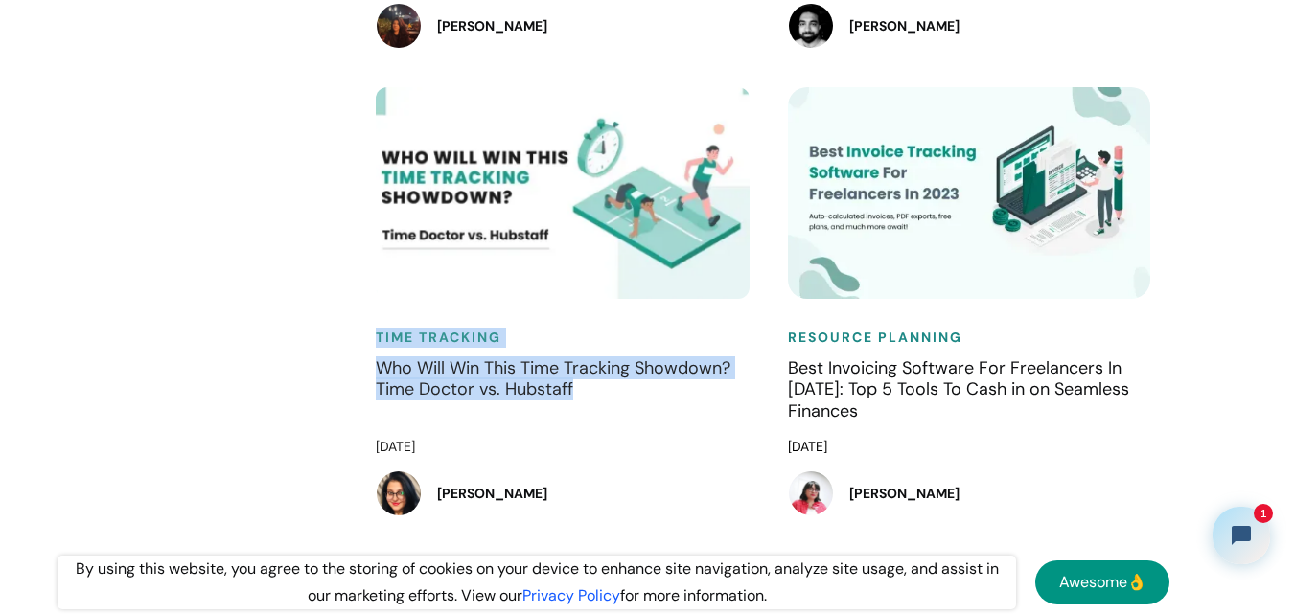
drag, startPoint x: 351, startPoint y: 354, endPoint x: 606, endPoint y: 415, distance: 262.2
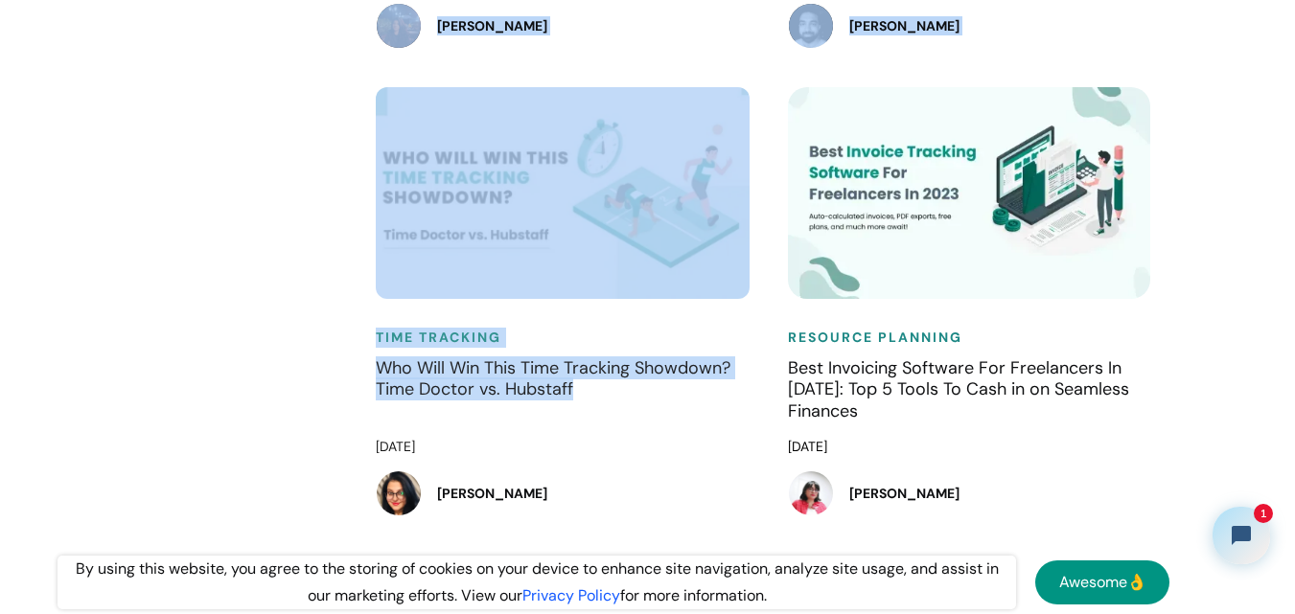
drag, startPoint x: 443, startPoint y: 392, endPoint x: 617, endPoint y: 426, distance: 177.6
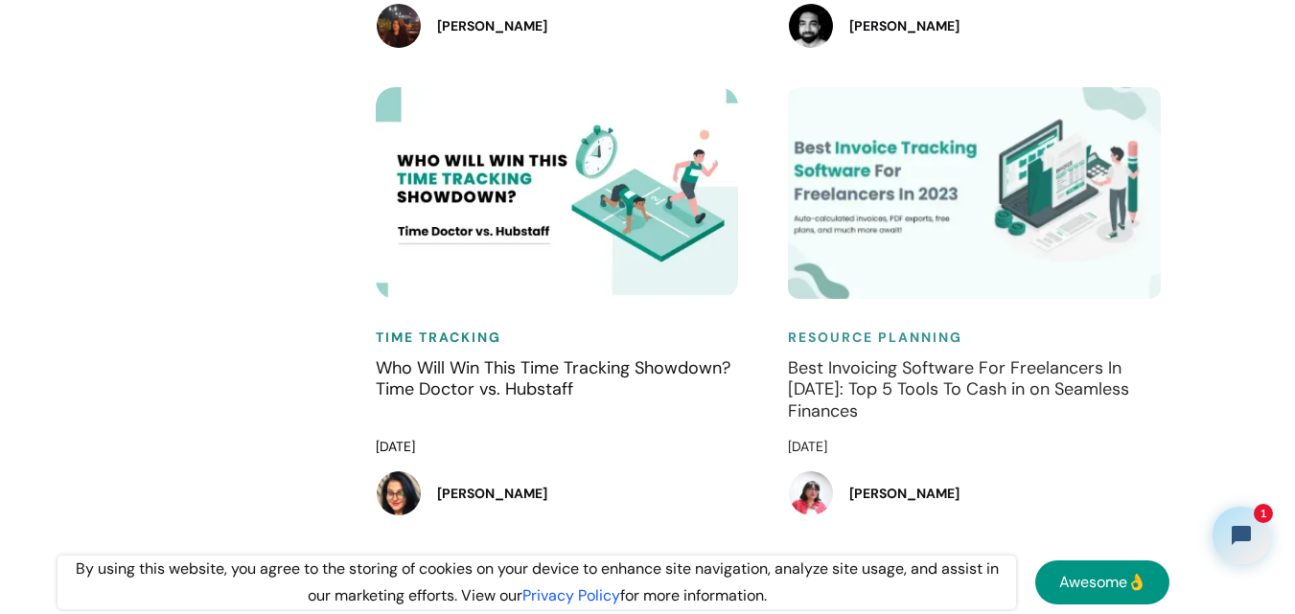
drag, startPoint x: 774, startPoint y: 48, endPoint x: 1025, endPoint y: 465, distance: 486.7
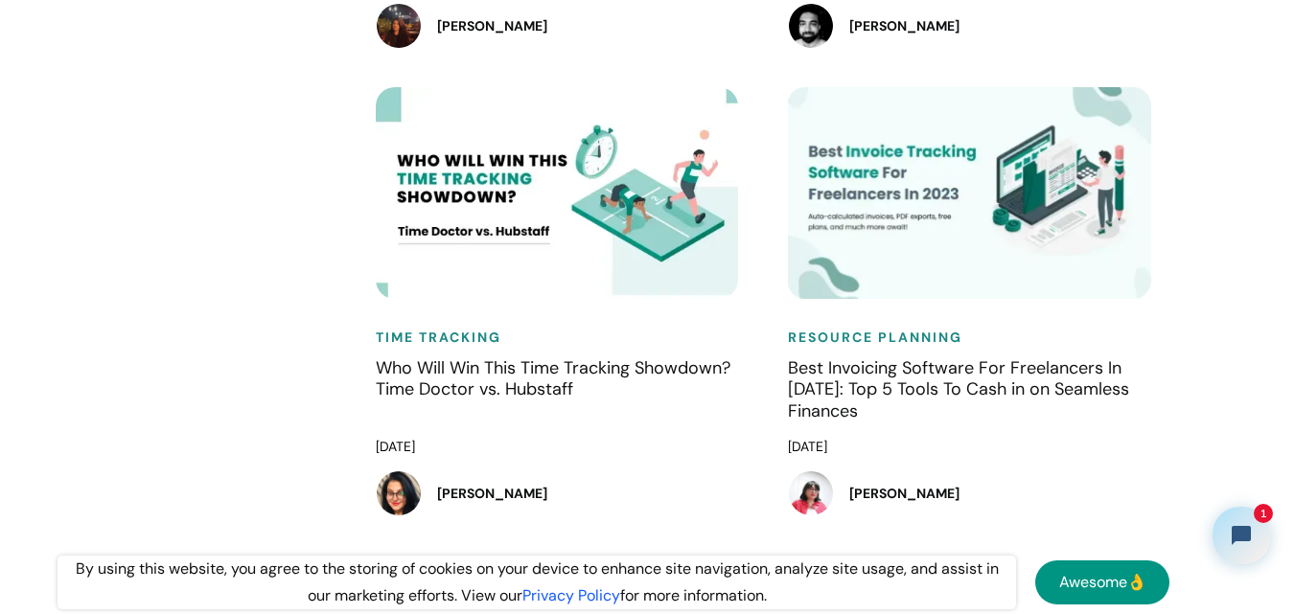
click at [779, 426] on div "Resource Planning Best Invoicing Software For Freelancers In [DATE]: Top 5 Tool…" at bounding box center [975, 321] width 412 height 468
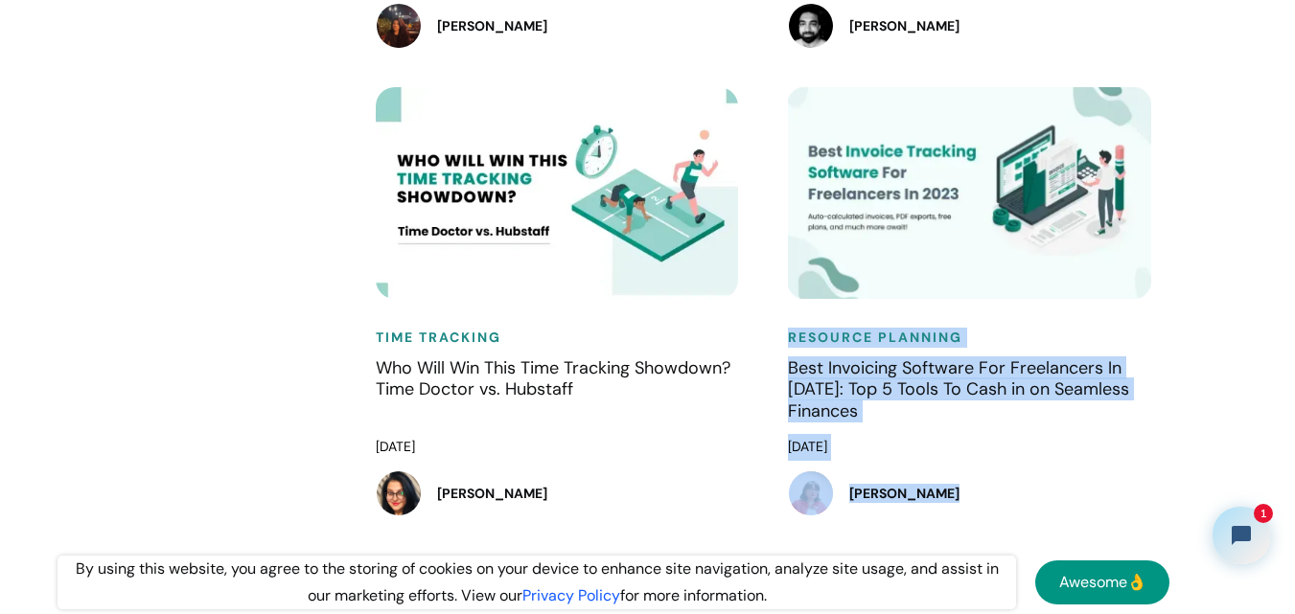
drag, startPoint x: 820, startPoint y: 363, endPoint x: 946, endPoint y: 518, distance: 199.7
click at [946, 518] on div "Resource Planning Best Invoicing Software For Freelancers In [DATE]: Top 5 Tool…" at bounding box center [975, 321] width 412 height 468
click at [762, 399] on div "Time Tracking Who Will Win This Time Tracking Showdown? Time Doctor vs. Hubstaf…" at bounding box center [563, 321] width 412 height 468
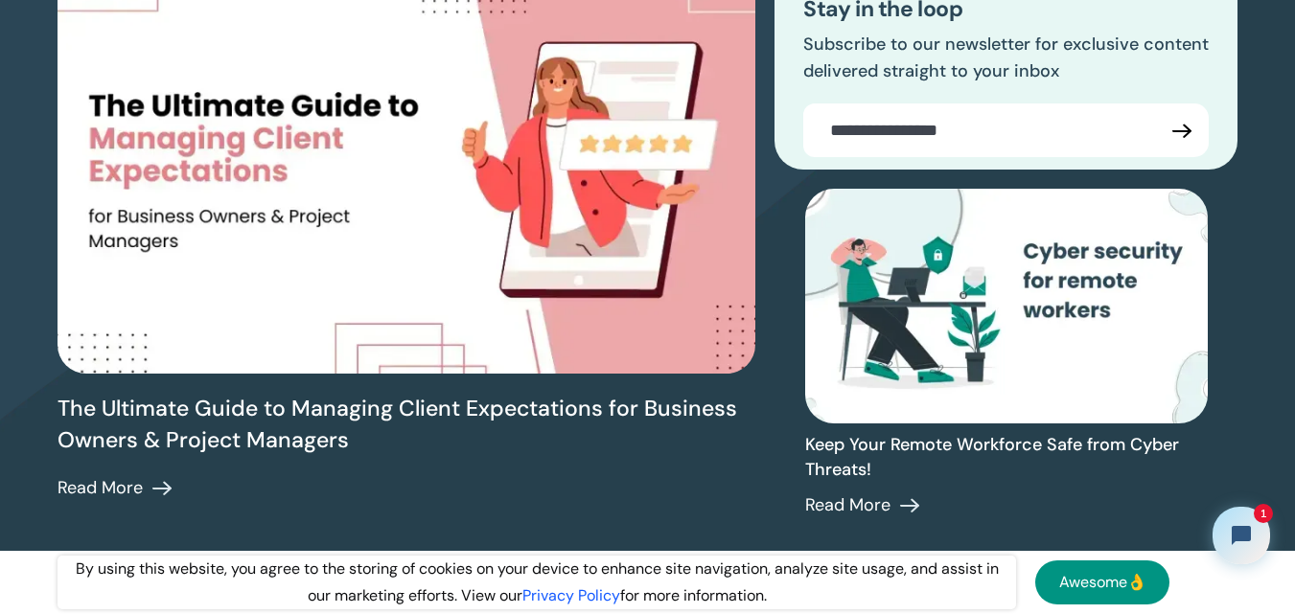
scroll to position [0, 0]
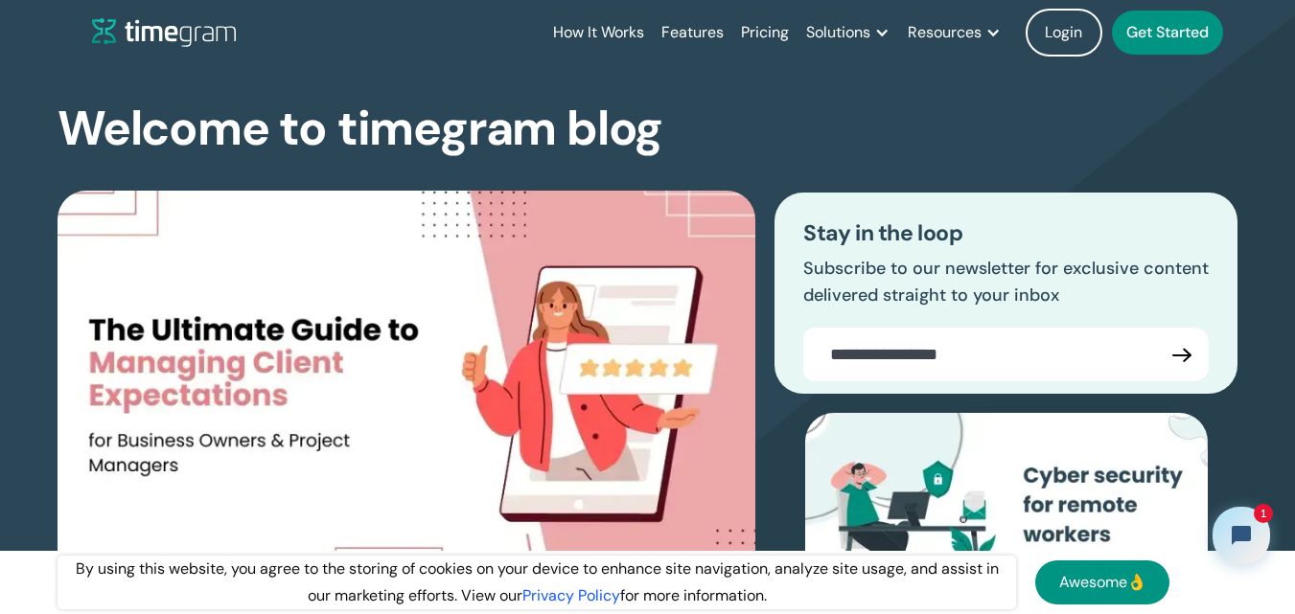
drag, startPoint x: 521, startPoint y: 42, endPoint x: 514, endPoint y: 11, distance: 32.5
click at [514, 11] on div "How It Works Features Pricing Solutions Remote Teams Productivity Management Em…" at bounding box center [667, 32] width 1150 height 65
drag, startPoint x: 585, startPoint y: 37, endPoint x: 899, endPoint y: 47, distance: 314.5
click at [899, 47] on div "How It Works Features Pricing Solutions Remote Teams Productivity Management Em…" at bounding box center [667, 32] width 1150 height 65
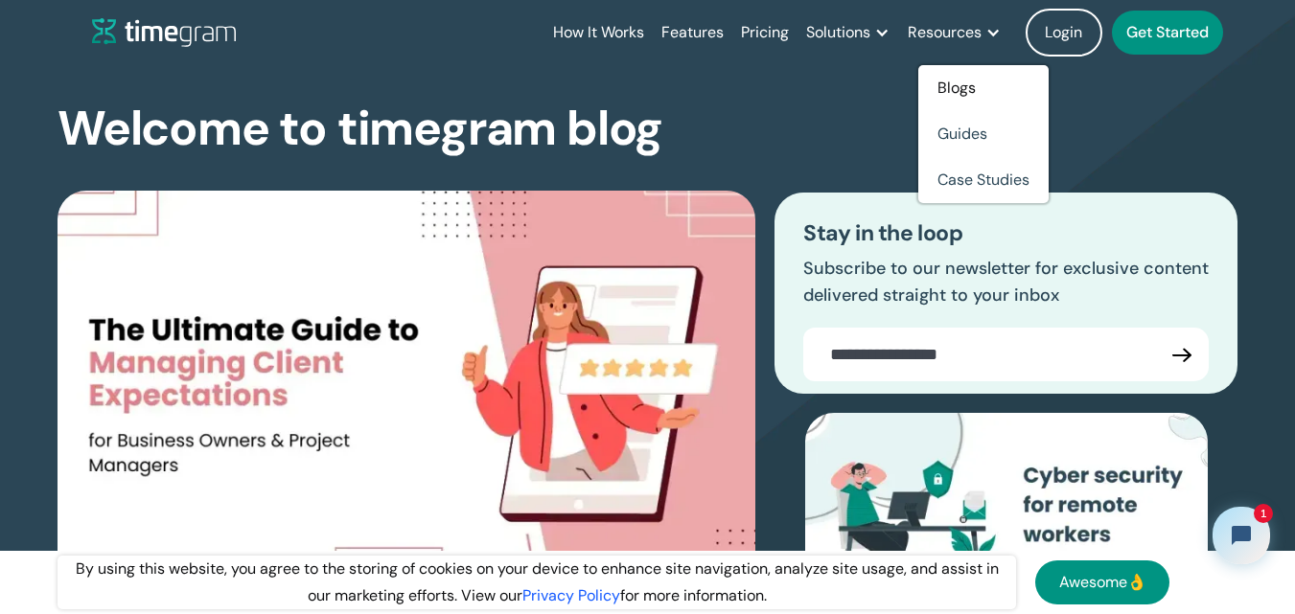
click at [760, 213] on div "The Ultimate Guide to Managing Client Expectations for Business Owners & Projec…" at bounding box center [648, 458] width 1180 height 609
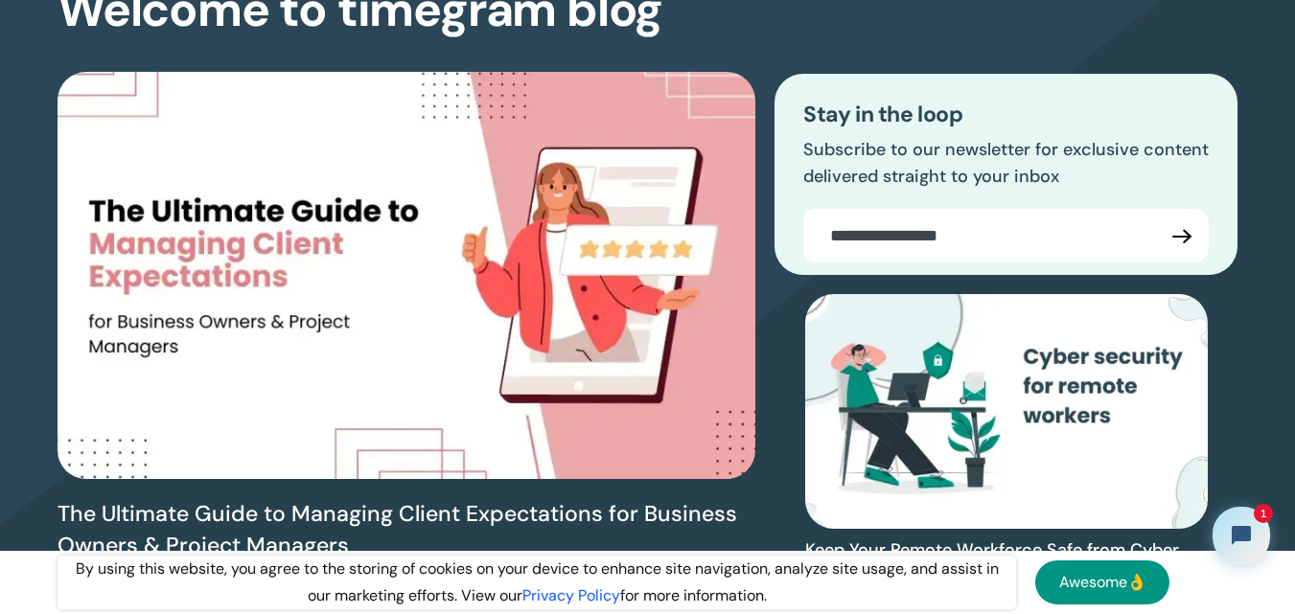
scroll to position [192, 0]
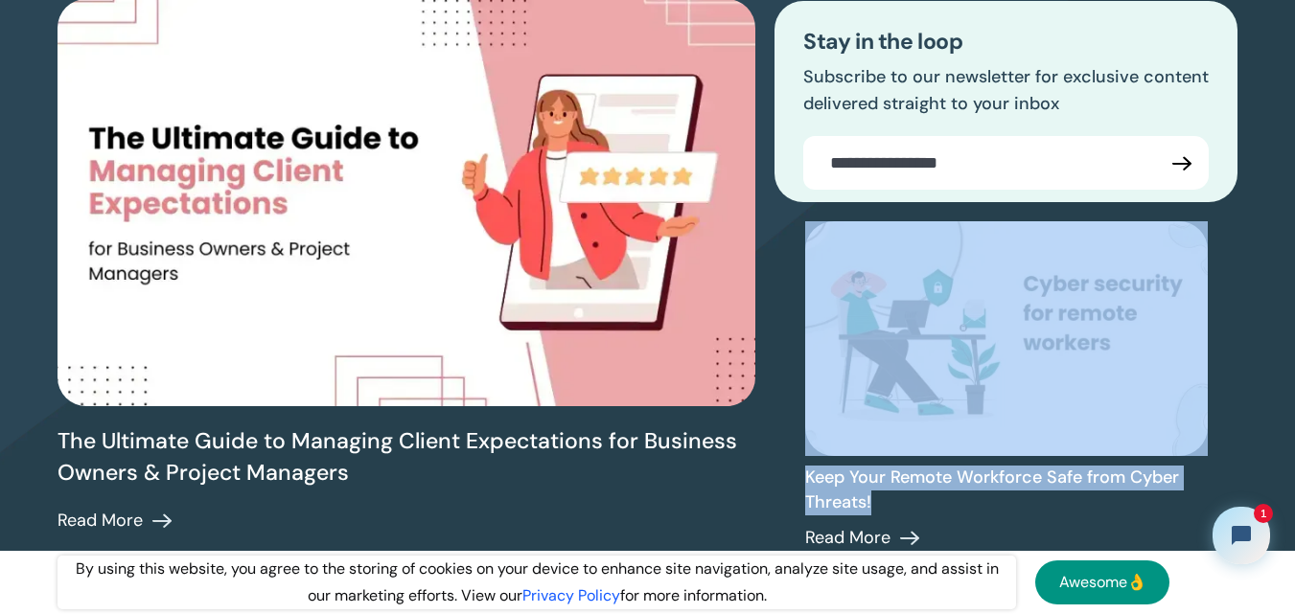
drag, startPoint x: 771, startPoint y: 479, endPoint x: 906, endPoint y: 505, distance: 136.6
click at [906, 505] on div "The Ultimate Guide to Managing Client Expectations for Business Owners & Projec…" at bounding box center [648, 267] width 1180 height 609
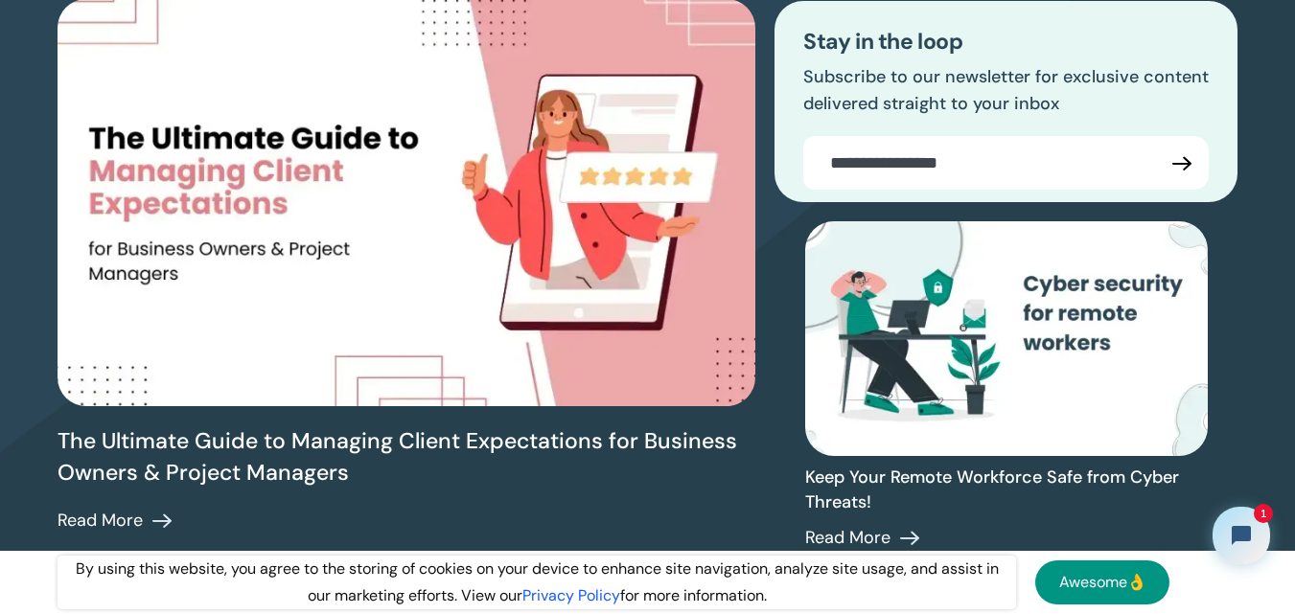
click at [765, 436] on div "The Ultimate Guide to Managing Client Expectations for Business Owners & Projec…" at bounding box center [648, 267] width 1180 height 609
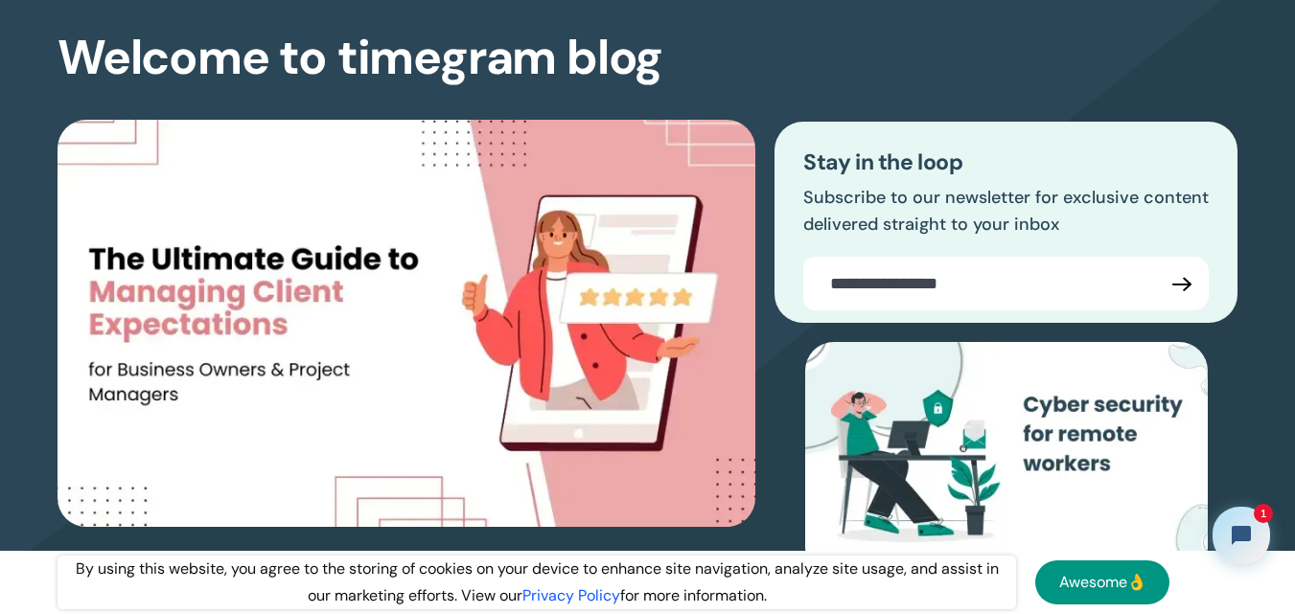
scroll to position [0, 0]
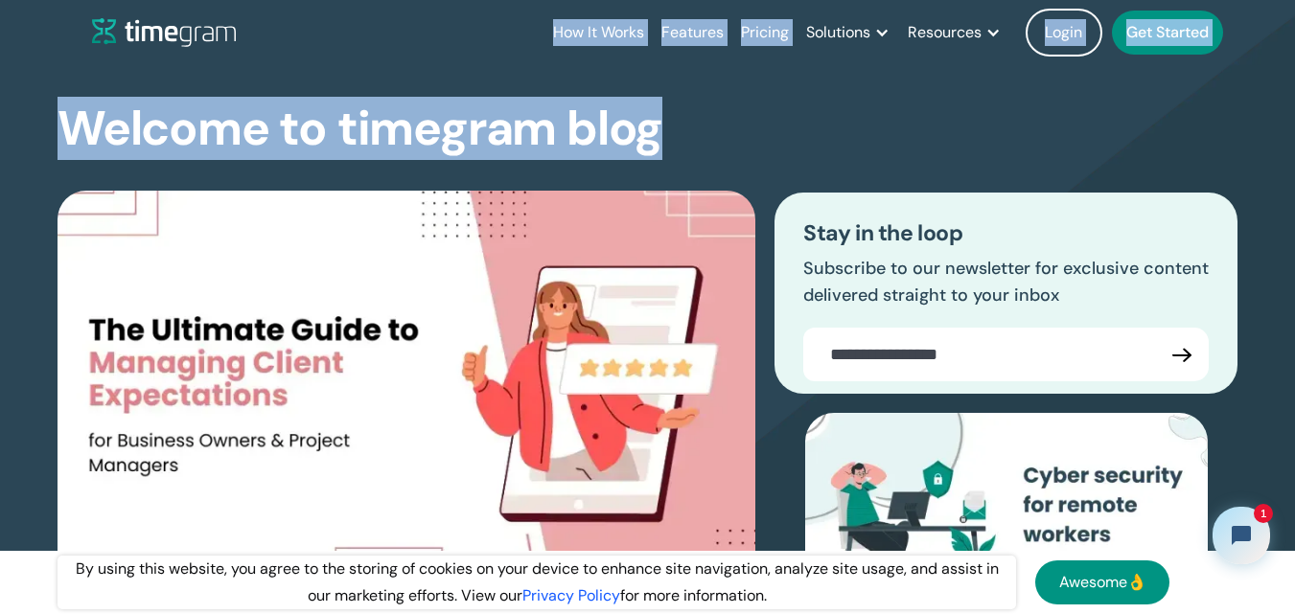
drag, startPoint x: 597, startPoint y: 46, endPoint x: 665, endPoint y: 124, distance: 103.2
click at [665, 124] on div "Welcome to timegram blog The Ultimate Guide to Managing Client Expectations for…" at bounding box center [648, 433] width 1180 height 736
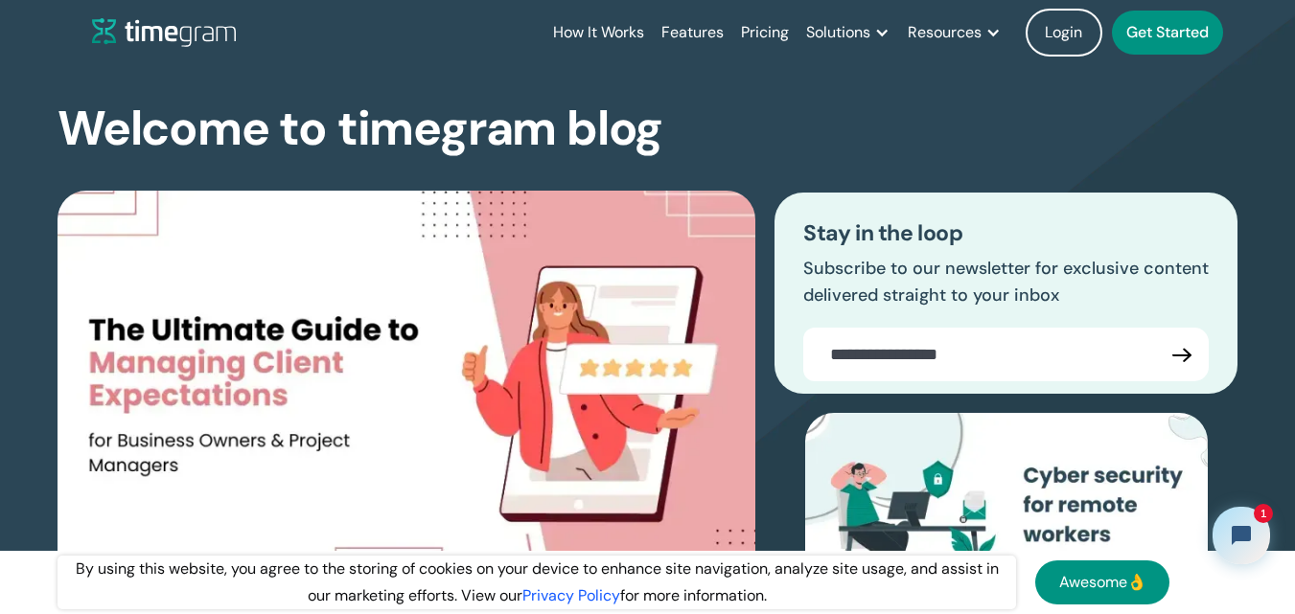
drag, startPoint x: 514, startPoint y: 31, endPoint x: 518, endPoint y: 51, distance: 20.7
click at [518, 51] on div "How It Works Features Pricing Solutions Remote Teams Productivity Management Em…" at bounding box center [667, 32] width 1150 height 65
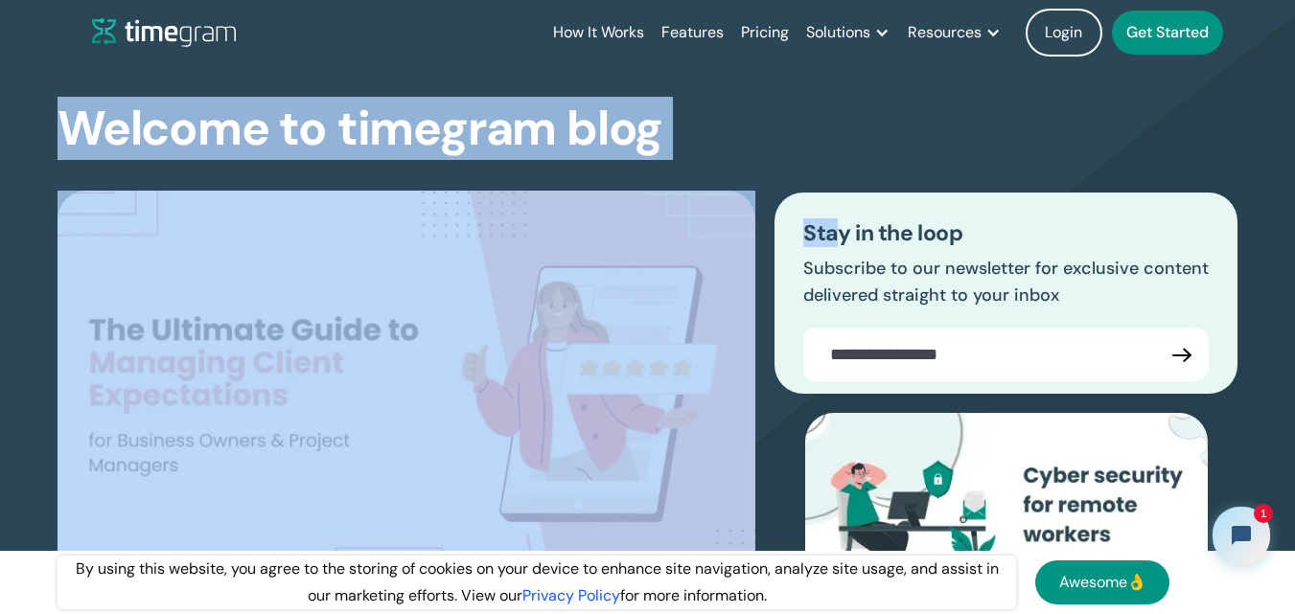
drag, startPoint x: 188, startPoint y: 131, endPoint x: 835, endPoint y: 121, distance: 647.0
click at [835, 121] on div "Welcome to timegram blog The Ultimate Guide to Managing Client Expectations for…" at bounding box center [648, 433] width 1180 height 736
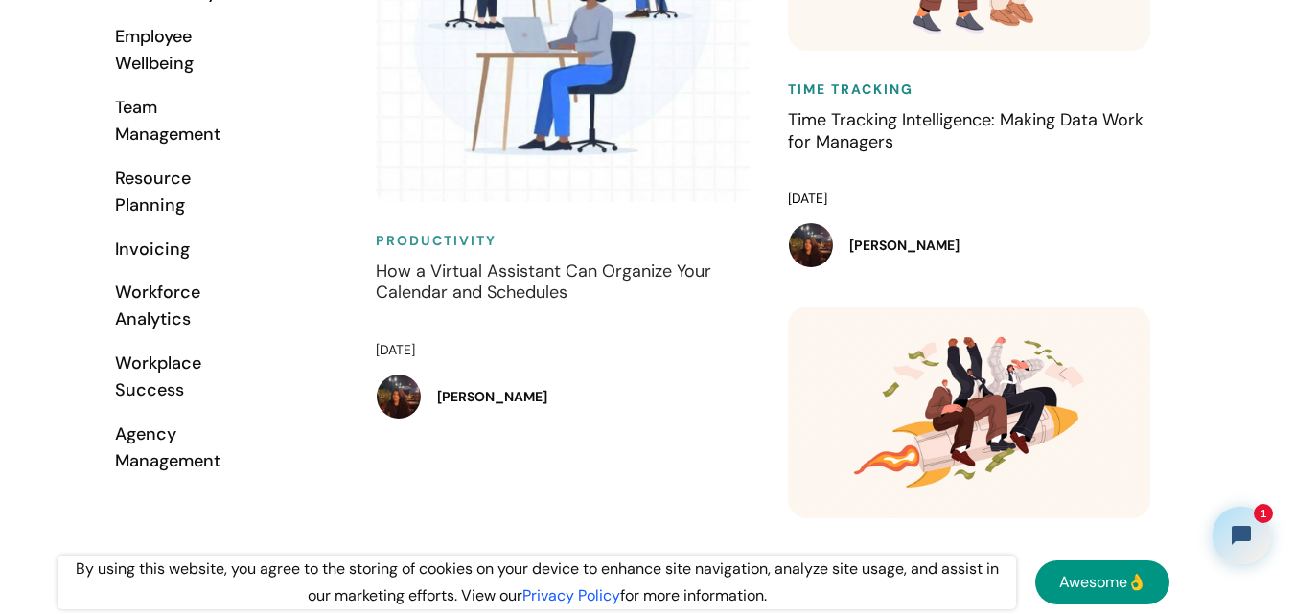
scroll to position [1629, 0]
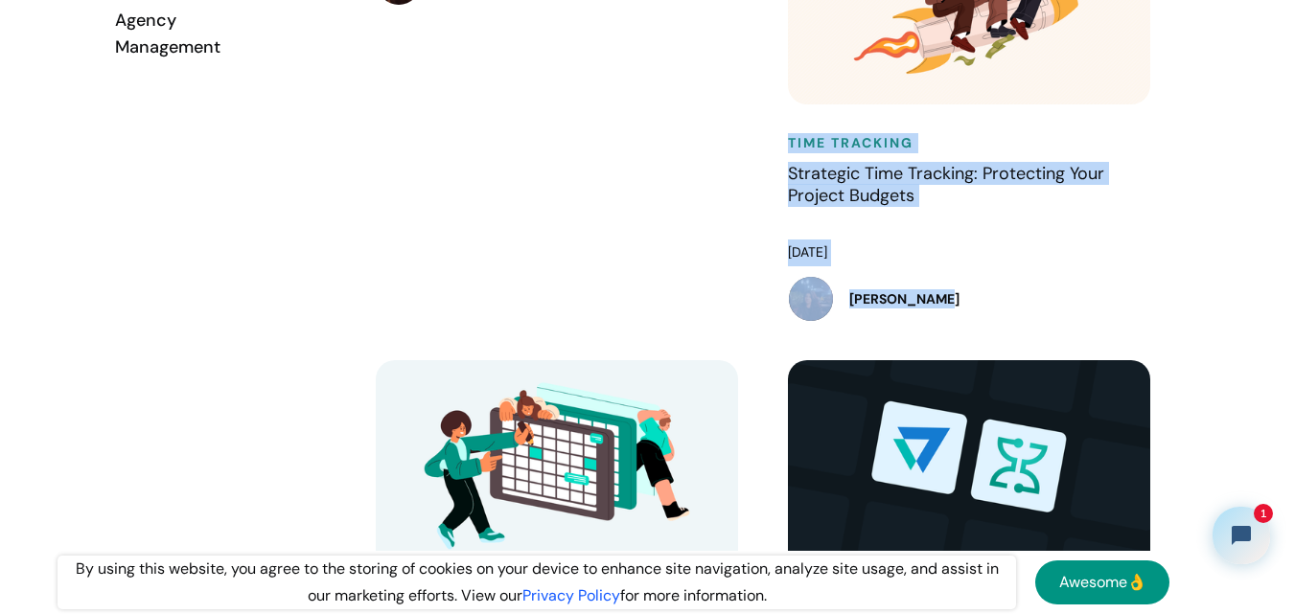
drag, startPoint x: 771, startPoint y: 148, endPoint x: 875, endPoint y: 231, distance: 133.7
click at [882, 238] on div "Time Tracking Strategic Time Tracking: Protecting Your Project Budgets [DATE] […" at bounding box center [975, 127] width 412 height 468
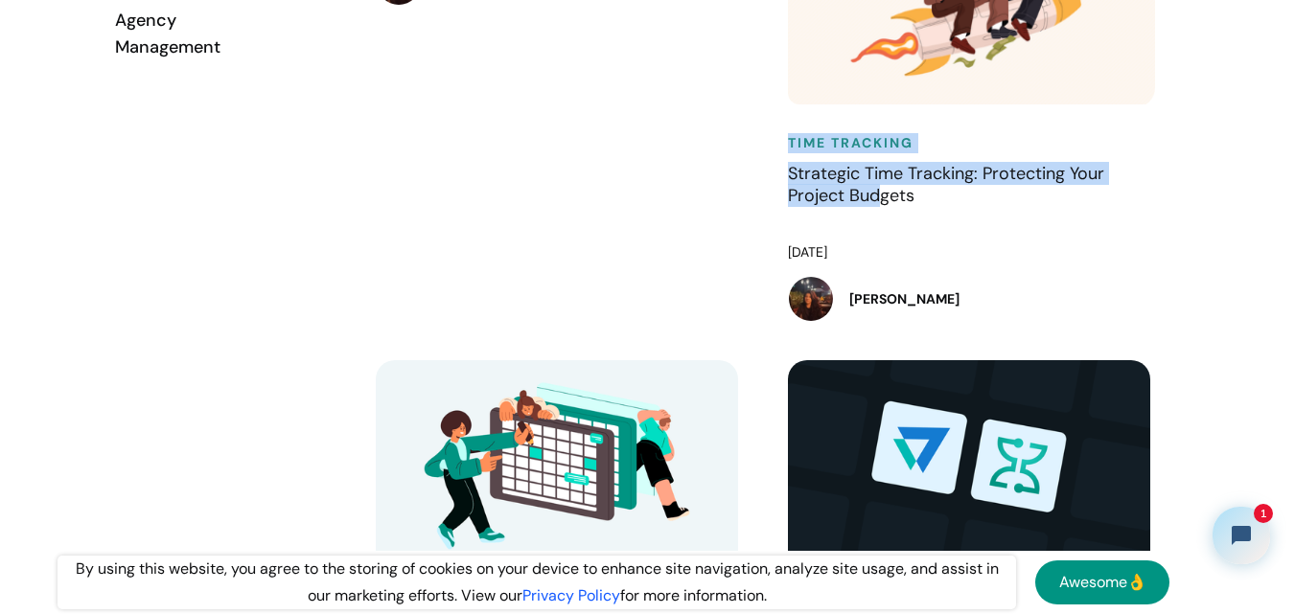
click at [769, 155] on div "Time Tracking Strategic Time Tracking: Protecting Your Project Budgets [DATE] […" at bounding box center [975, 127] width 412 height 468
drag, startPoint x: 768, startPoint y: 148, endPoint x: 929, endPoint y: 218, distance: 175.5
click at [929, 218] on div "Time Tracking Strategic Time Tracking: Protecting Your Project Budgets [DATE] […" at bounding box center [975, 127] width 412 height 468
click at [776, 145] on div "Time Tracking Strategic Time Tracking: Protecting Your Project Budgets [DATE] […" at bounding box center [975, 127] width 412 height 468
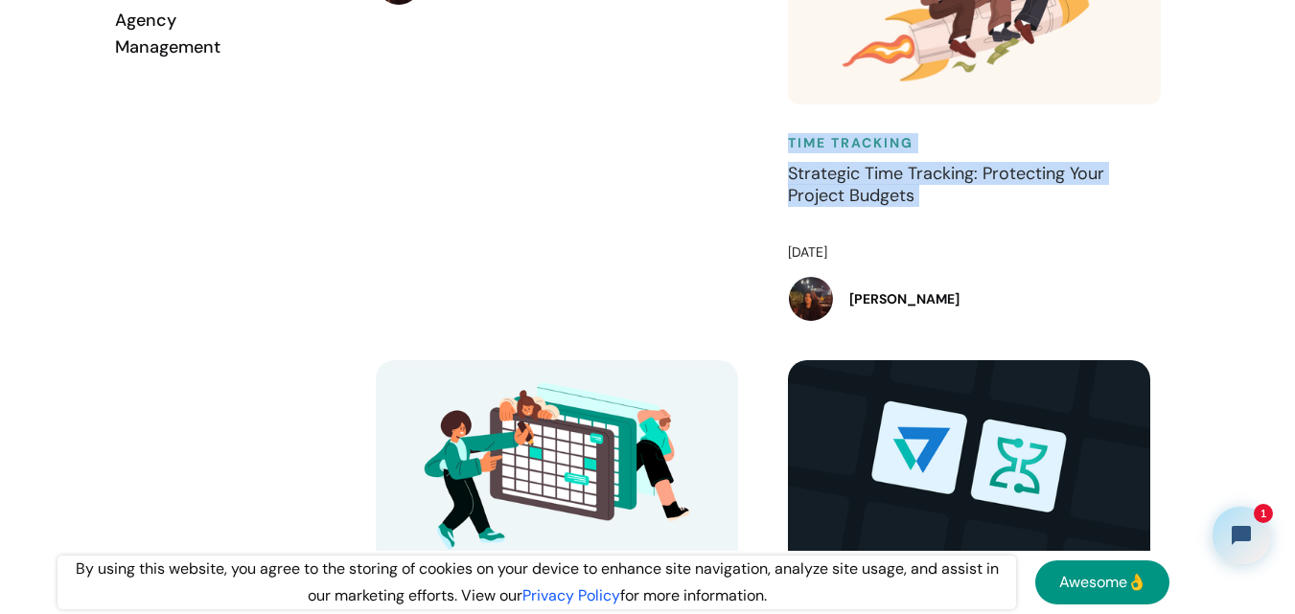
drag, startPoint x: 776, startPoint y: 145, endPoint x: 950, endPoint y: 213, distance: 186.3
click at [950, 213] on div "Time Tracking Strategic Time Tracking: Protecting Your Project Budgets [DATE] […" at bounding box center [975, 127] width 412 height 468
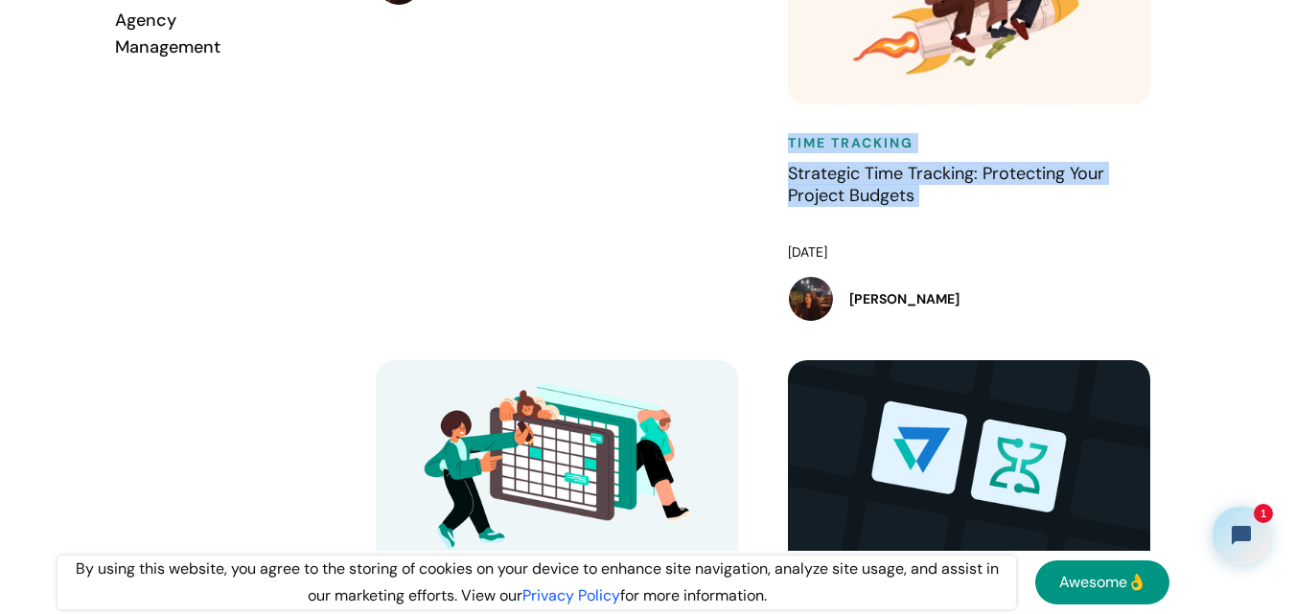
drag, startPoint x: 734, startPoint y: 166, endPoint x: 745, endPoint y: 158, distance: 13.0
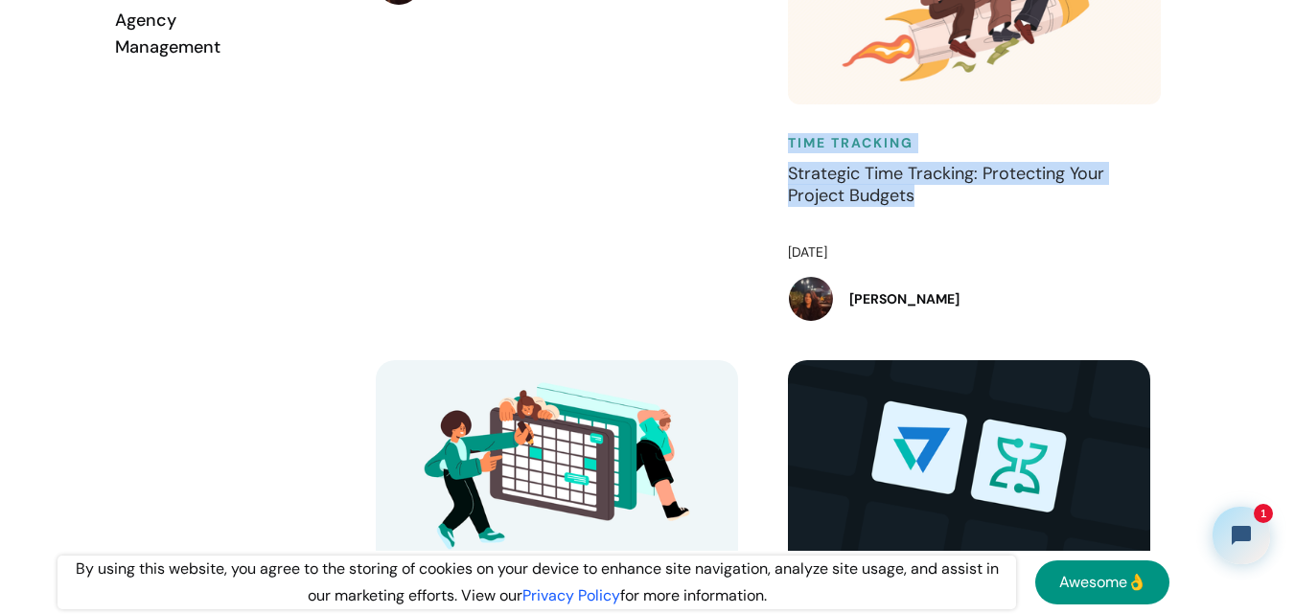
drag, startPoint x: 768, startPoint y: 152, endPoint x: 911, endPoint y: 229, distance: 162.9
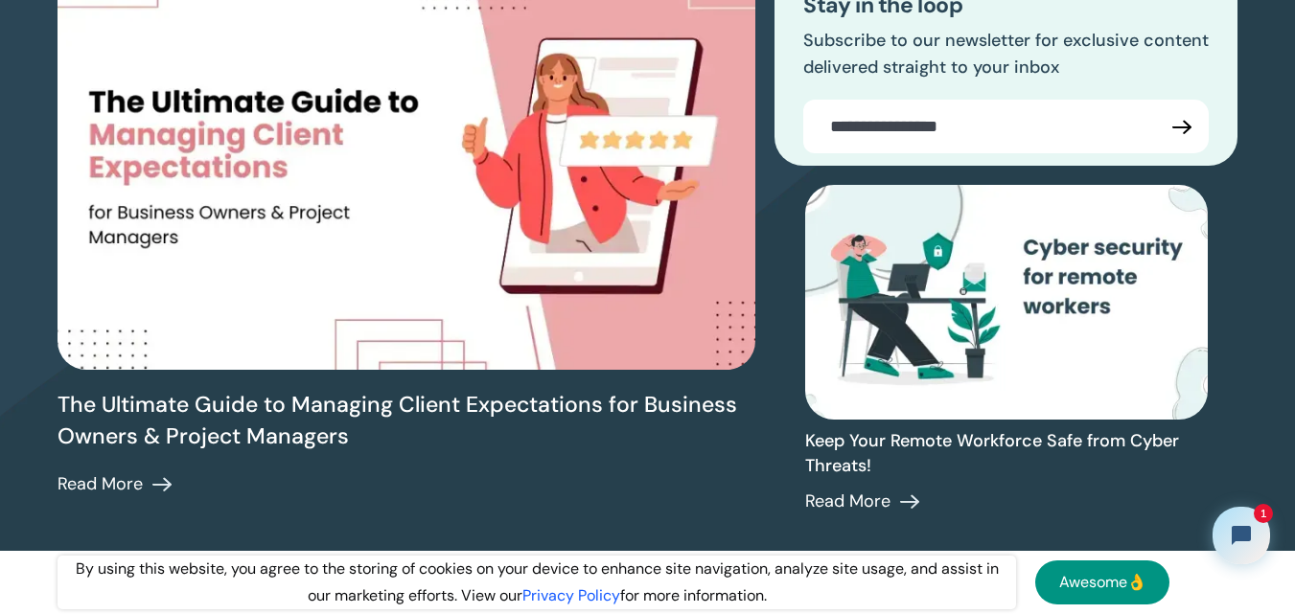
scroll to position [0, 0]
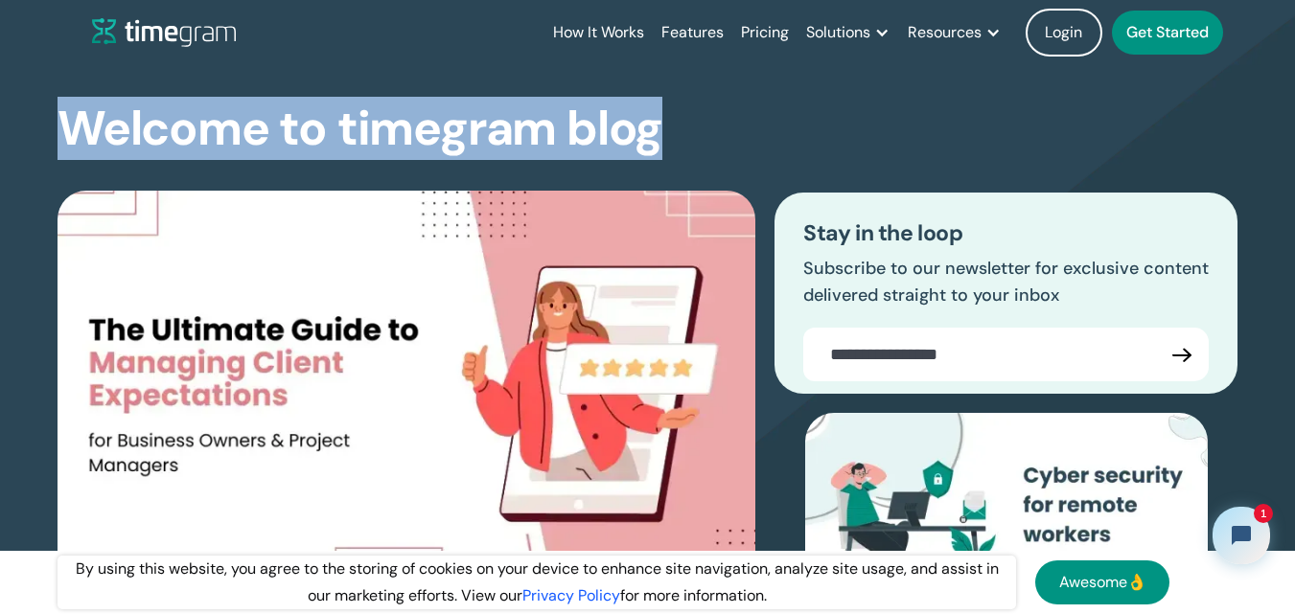
drag, startPoint x: 33, startPoint y: 117, endPoint x: 684, endPoint y: 123, distance: 651.7
click at [684, 123] on section "Welcome to timegram blog The Ultimate Guide to Managing Client Expectations for…" at bounding box center [647, 394] width 1295 height 813
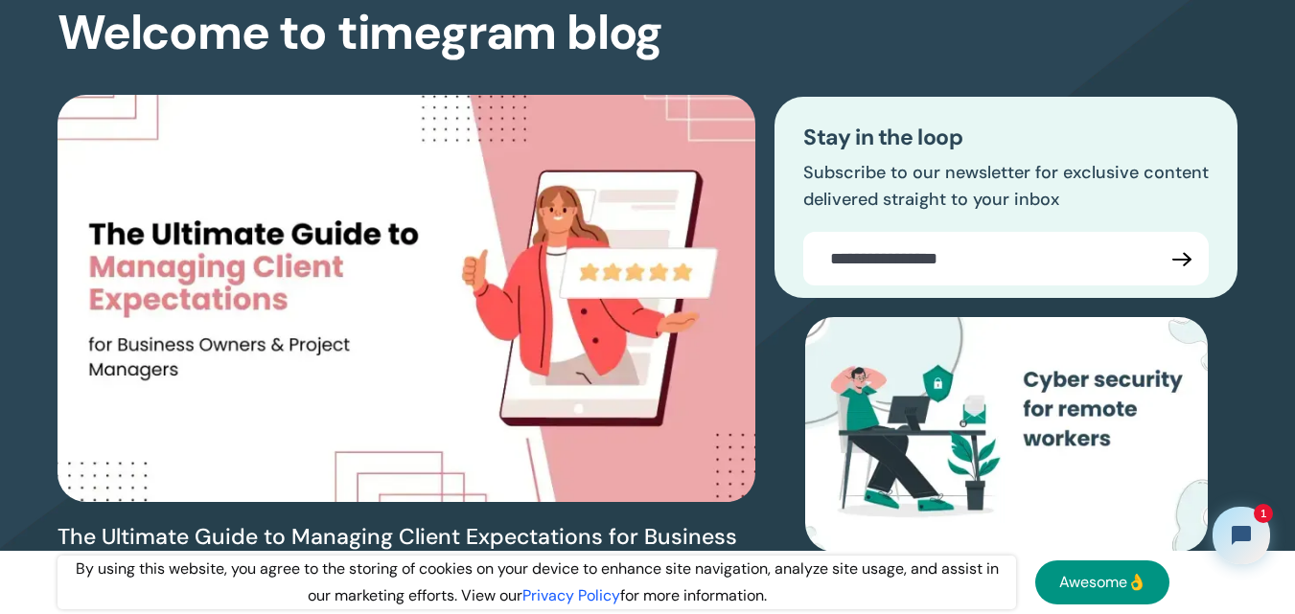
click at [720, 86] on div "The Ultimate Guide to Managing Client Expectations for Business Owners & Projec…" at bounding box center [407, 363] width 698 height 570
click at [717, 27] on div "Welcome to timegram blog The Ultimate Guide to Managing Client Expectations for…" at bounding box center [648, 337] width 1180 height 736
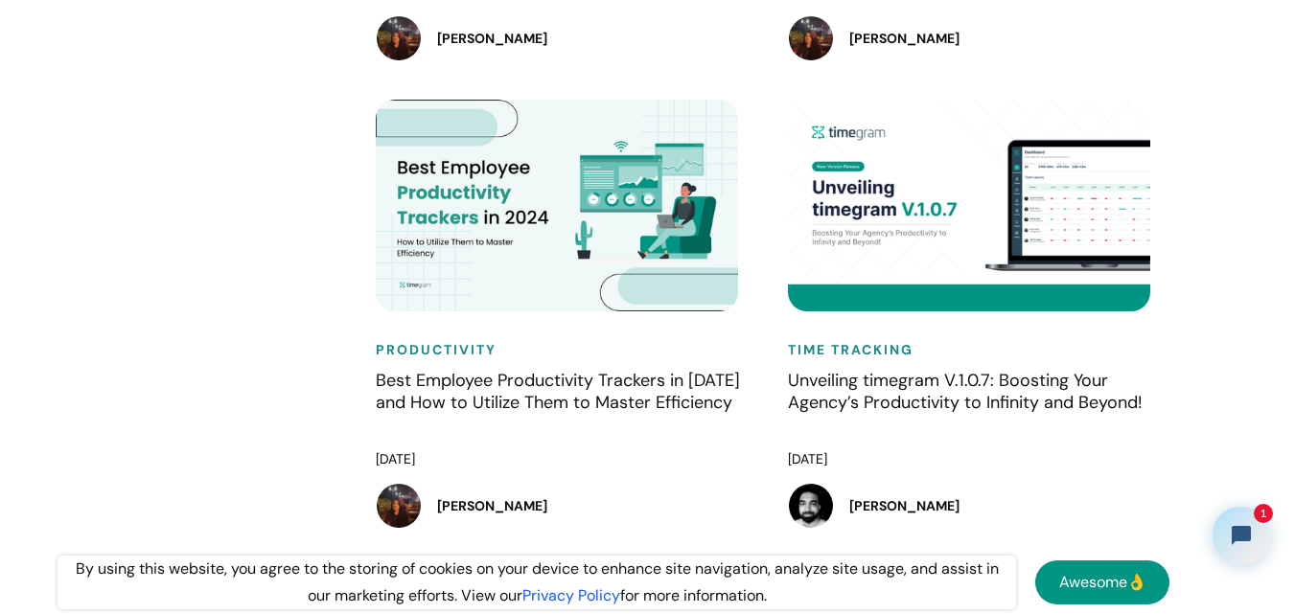
scroll to position [4696, 0]
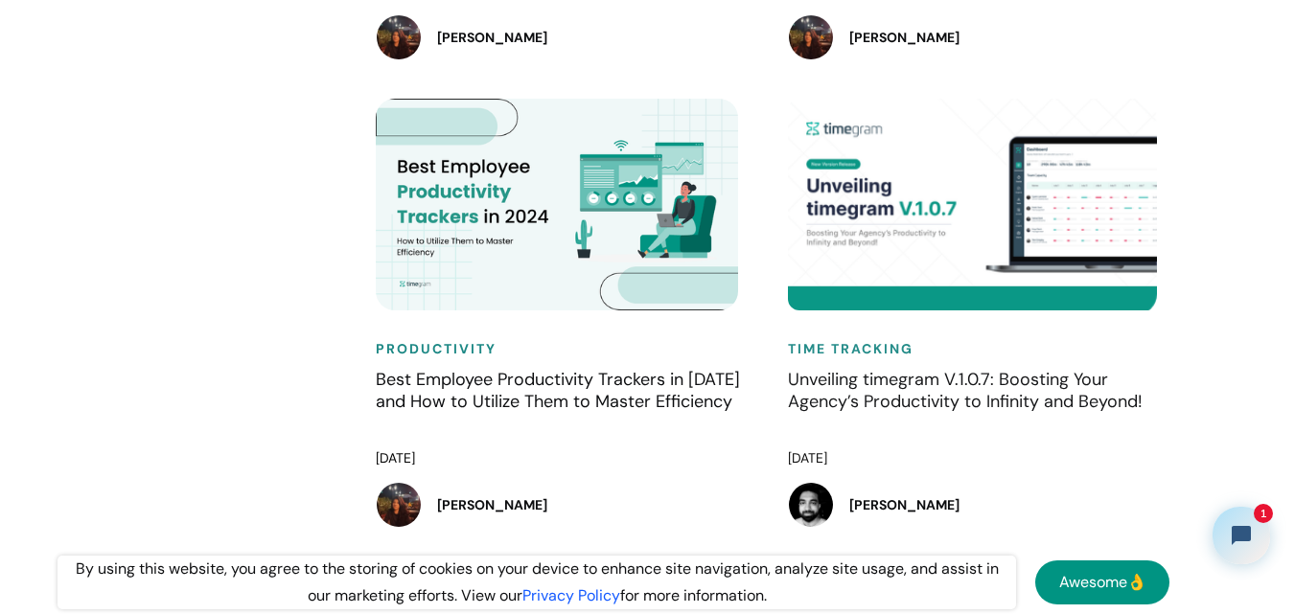
drag, startPoint x: 777, startPoint y: 379, endPoint x: 1254, endPoint y: 458, distance: 483.8
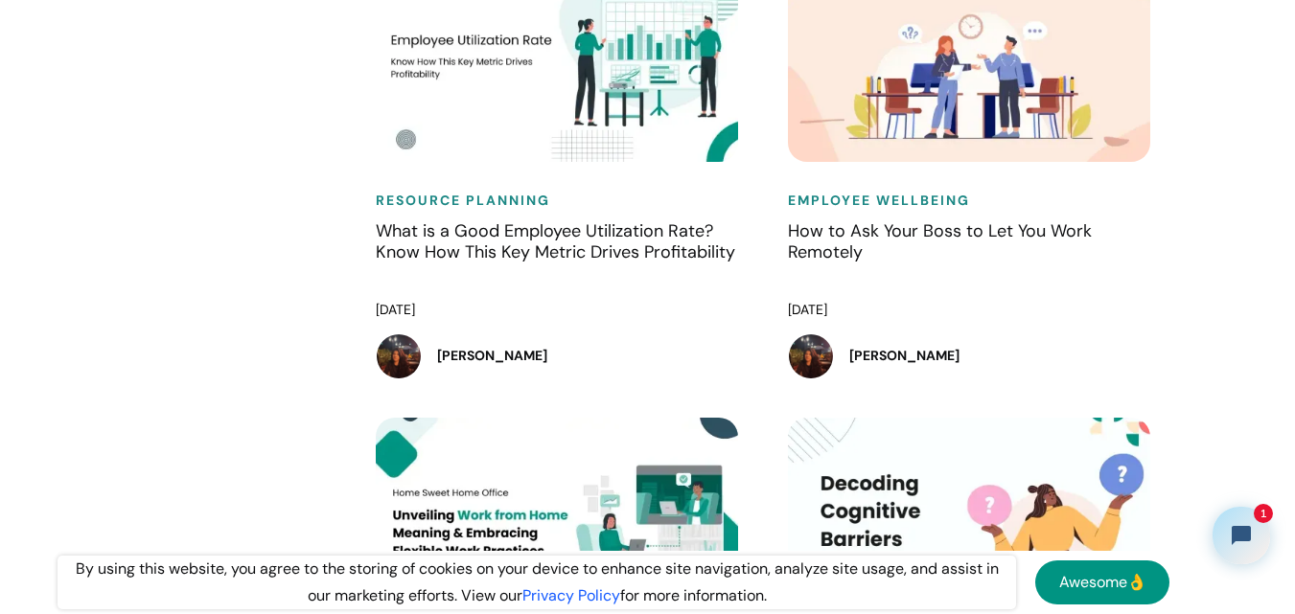
scroll to position [8625, 0]
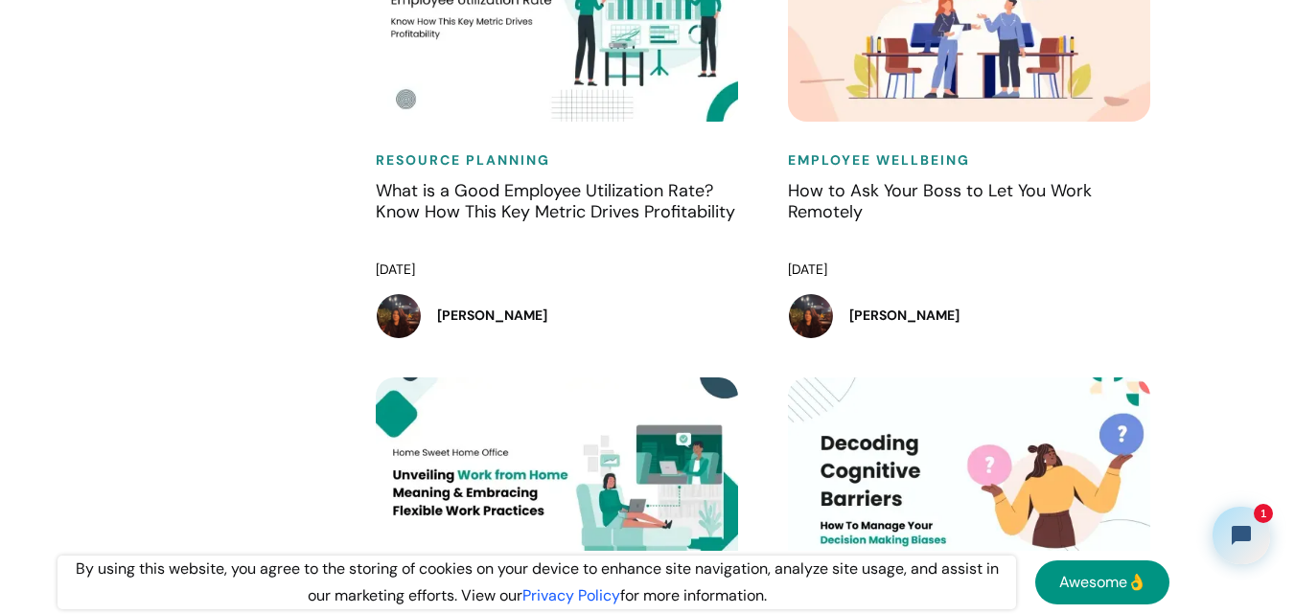
drag, startPoint x: 250, startPoint y: 251, endPoint x: 724, endPoint y: 252, distance: 473.4
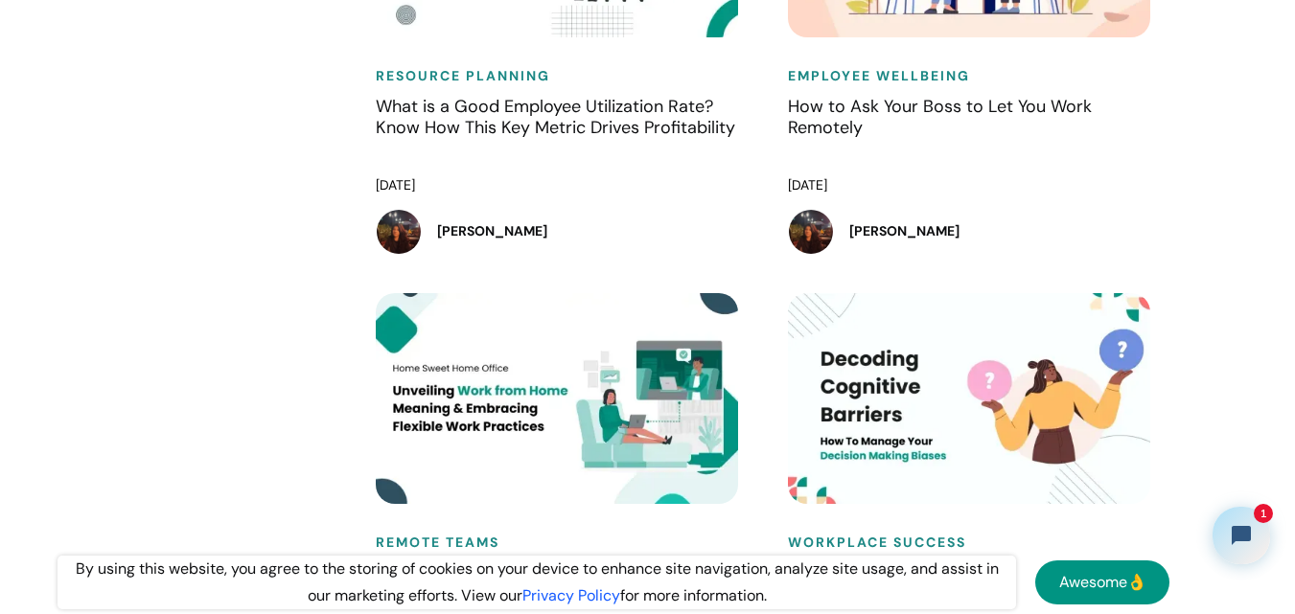
scroll to position [8913, 0]
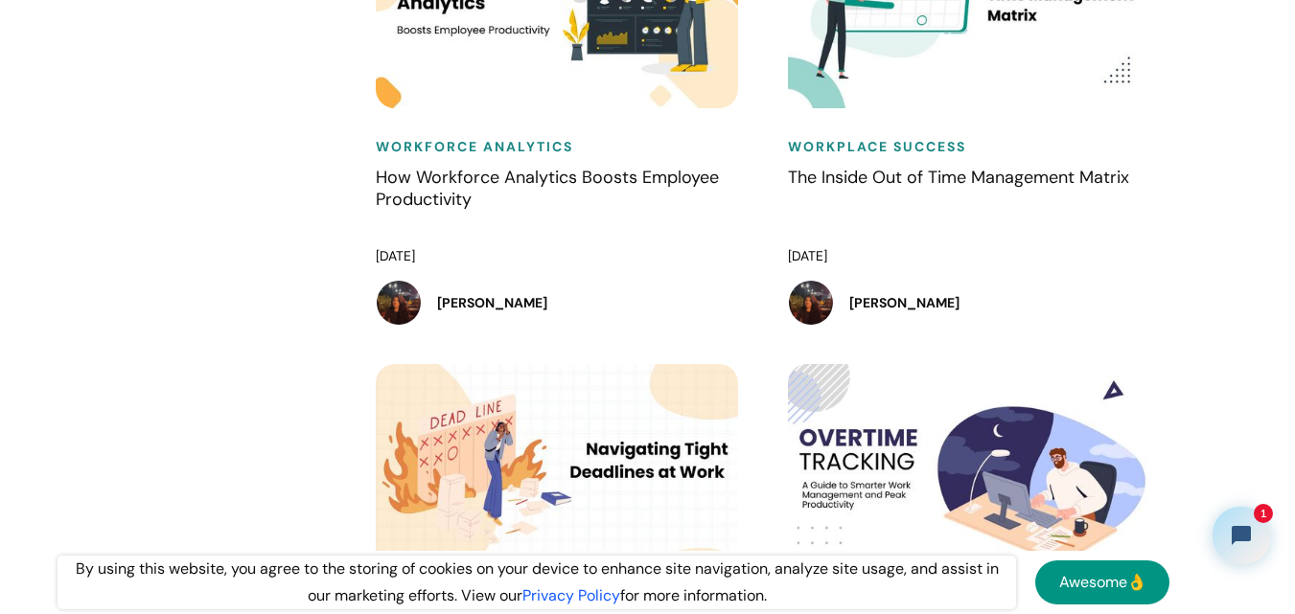
scroll to position [9583, 0]
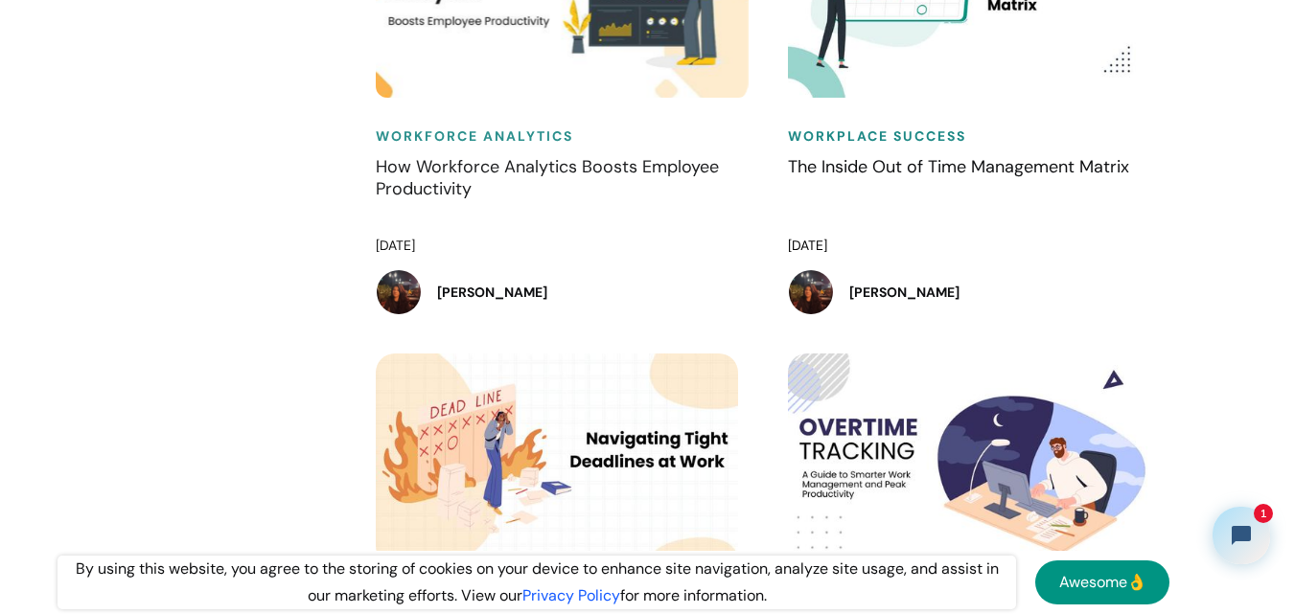
click at [749, 219] on h4 "How Workforce Analytics Boosts Employee Productivity" at bounding box center [563, 189] width 374 height 67
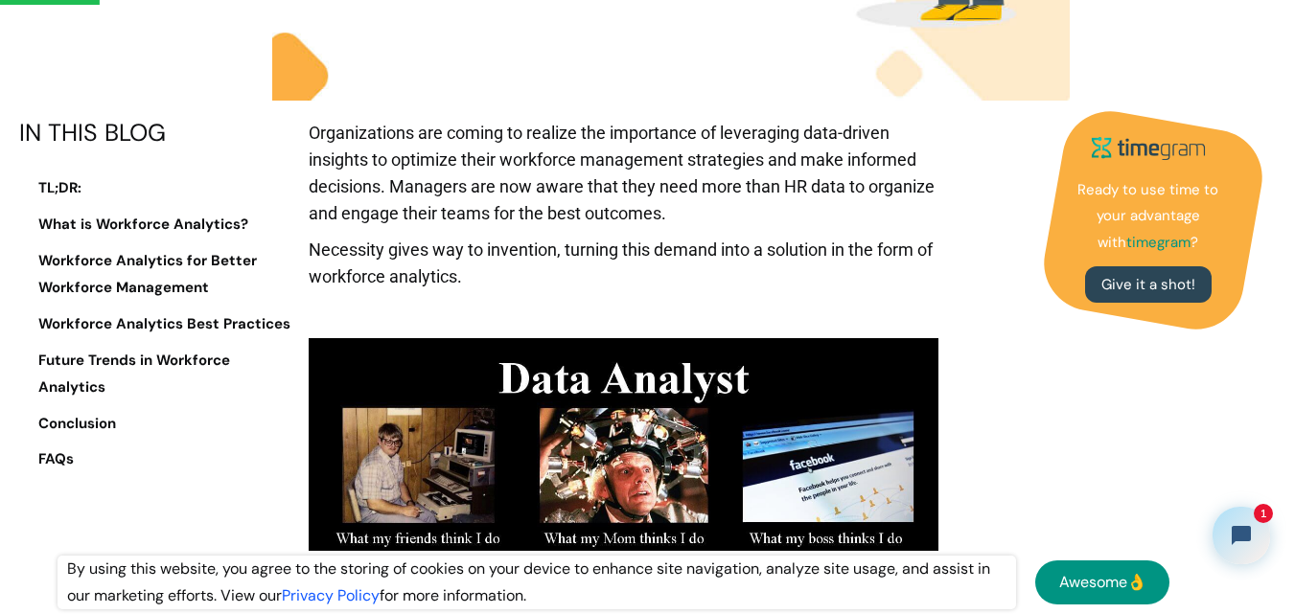
scroll to position [767, 0]
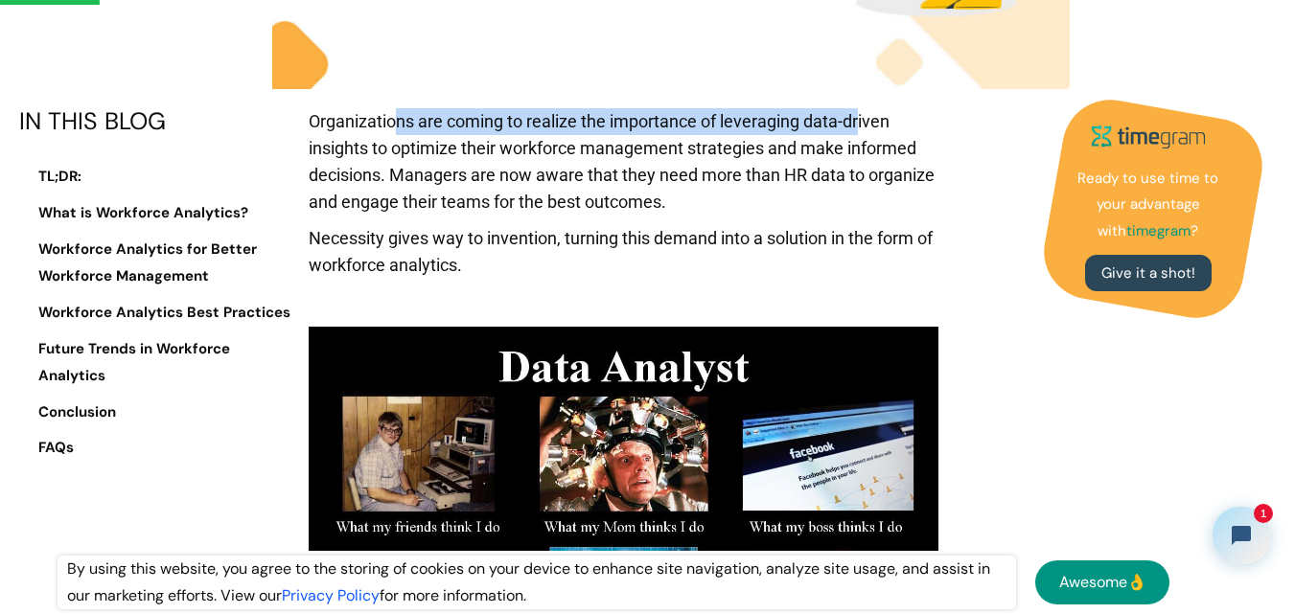
drag, startPoint x: 449, startPoint y: 124, endPoint x: 862, endPoint y: 109, distance: 413.3
click at [862, 109] on p "Organizations are coming to realize the importance of leveraging data-driven in…" at bounding box center [623, 166] width 629 height 117
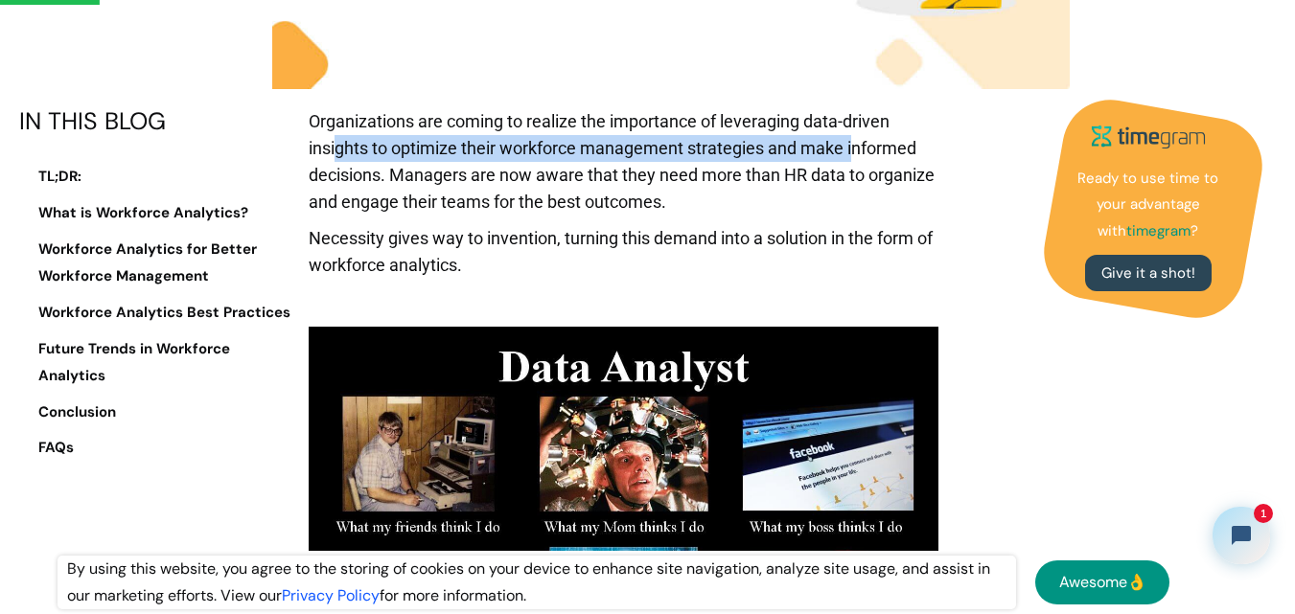
drag, startPoint x: 339, startPoint y: 144, endPoint x: 854, endPoint y: 152, distance: 514.7
click at [854, 152] on p "Organizations are coming to realize the importance of leveraging data-driven in…" at bounding box center [623, 166] width 629 height 117
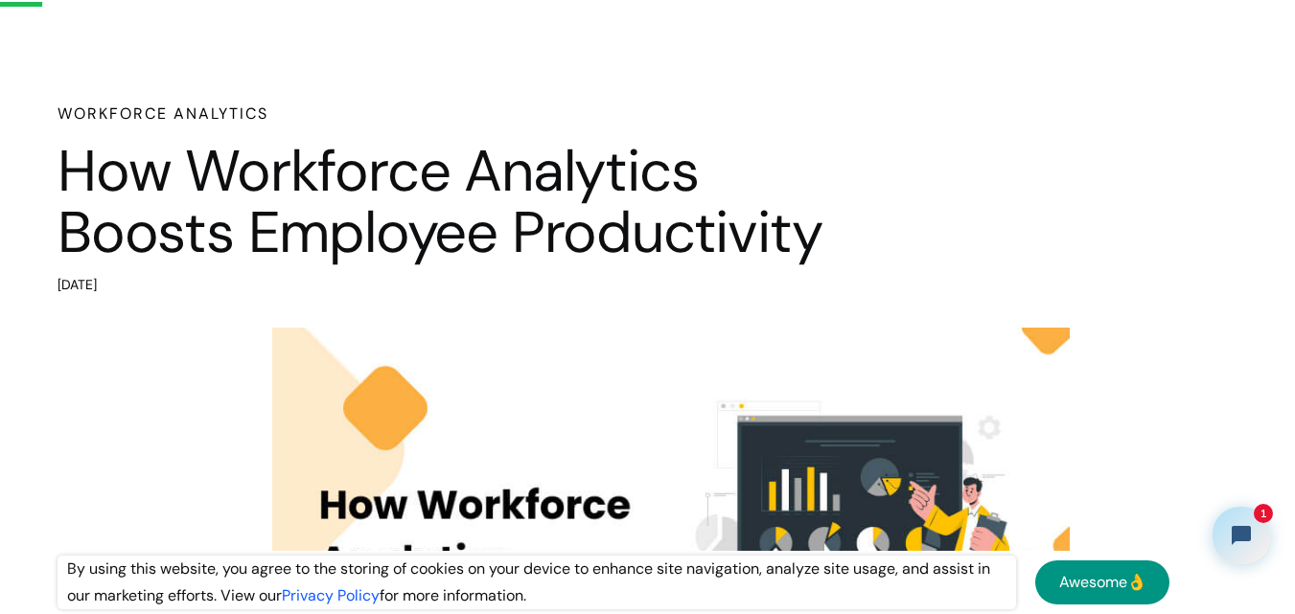
scroll to position [0, 0]
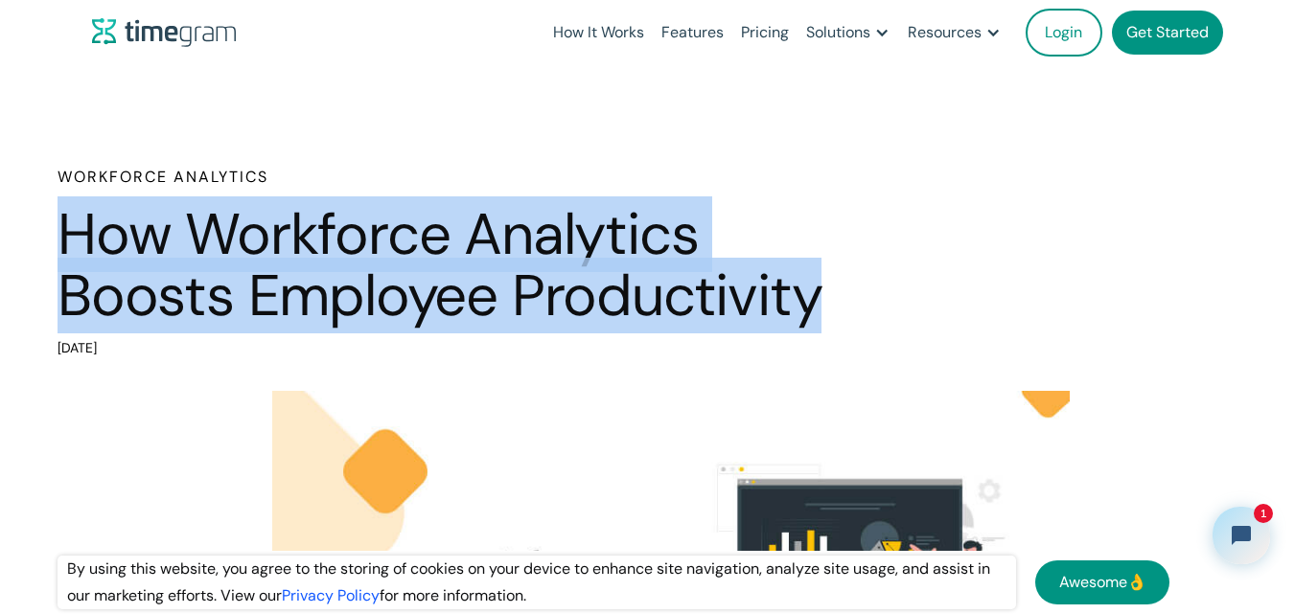
drag, startPoint x: 38, startPoint y: 215, endPoint x: 816, endPoint y: 310, distance: 783.0
click at [816, 310] on div "Workforce Analytics How Workforce Analytics Boosts Employee Productivity [DATE]" at bounding box center [647, 264] width 1295 height 196
copy h1 "How Workforce Analytics Boosts Employee Productivity"
click at [816, 310] on h1 "How Workforce Analytics Boosts Employee Productivity" at bounding box center [460, 265] width 805 height 122
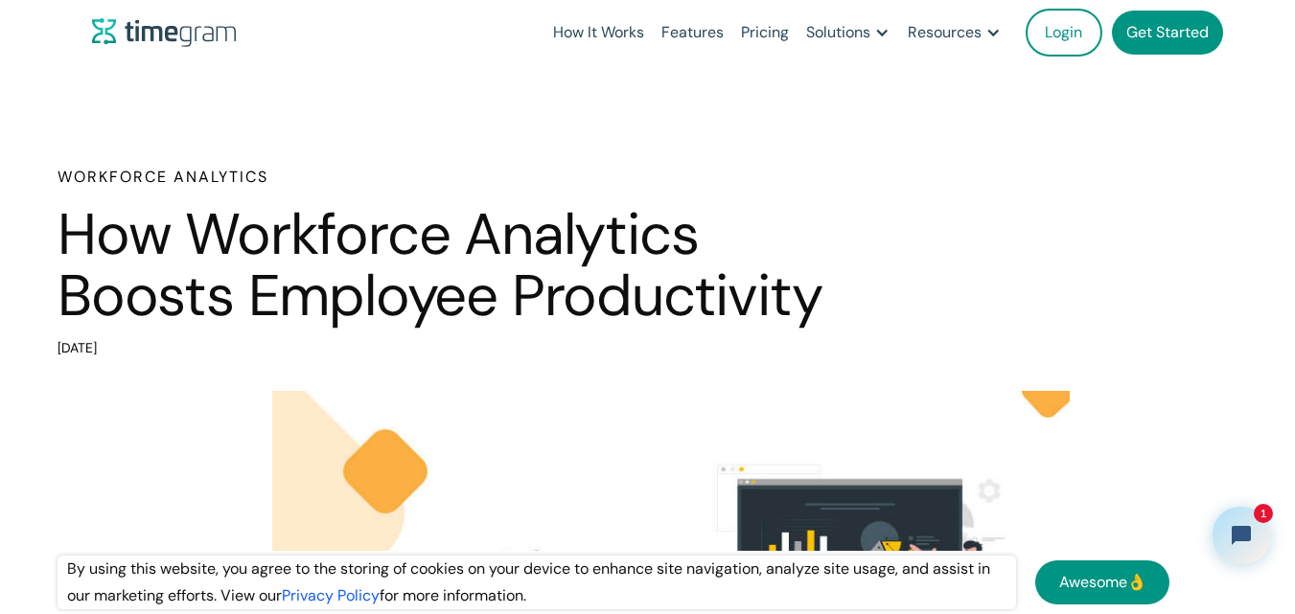
click at [816, 310] on h1 "How Workforce Analytics Boosts Employee Productivity" at bounding box center [460, 265] width 805 height 122
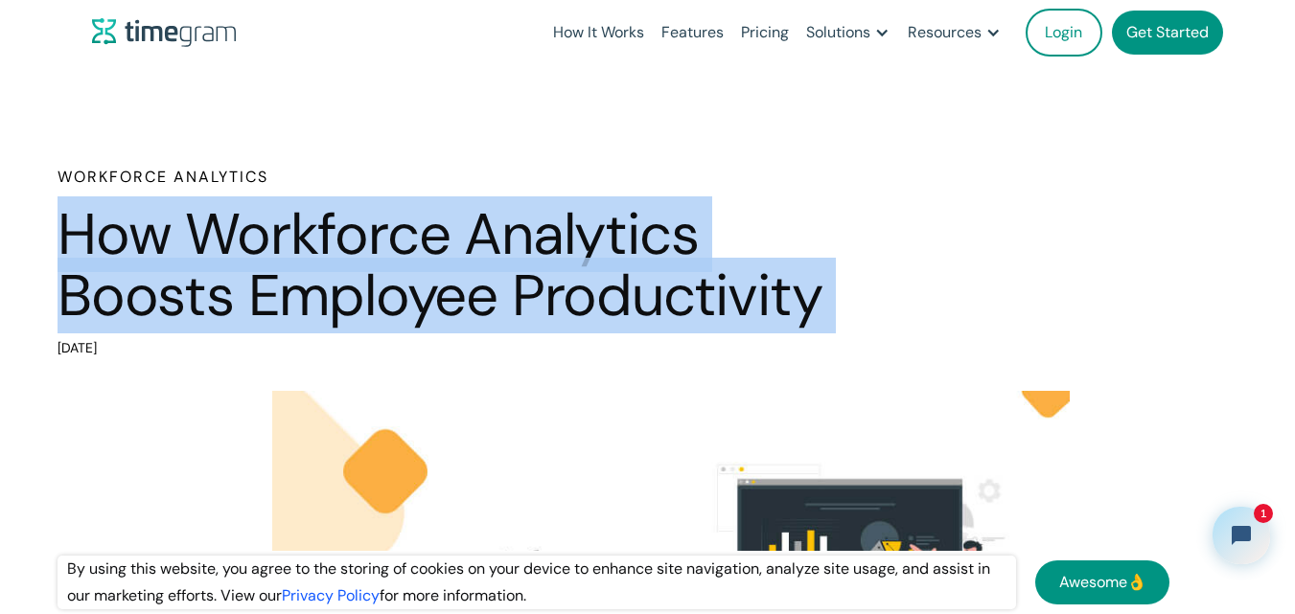
click at [816, 310] on h1 "How Workforce Analytics Boosts Employee Productivity" at bounding box center [460, 265] width 805 height 122
